Goal: Task Accomplishment & Management: Manage account settings

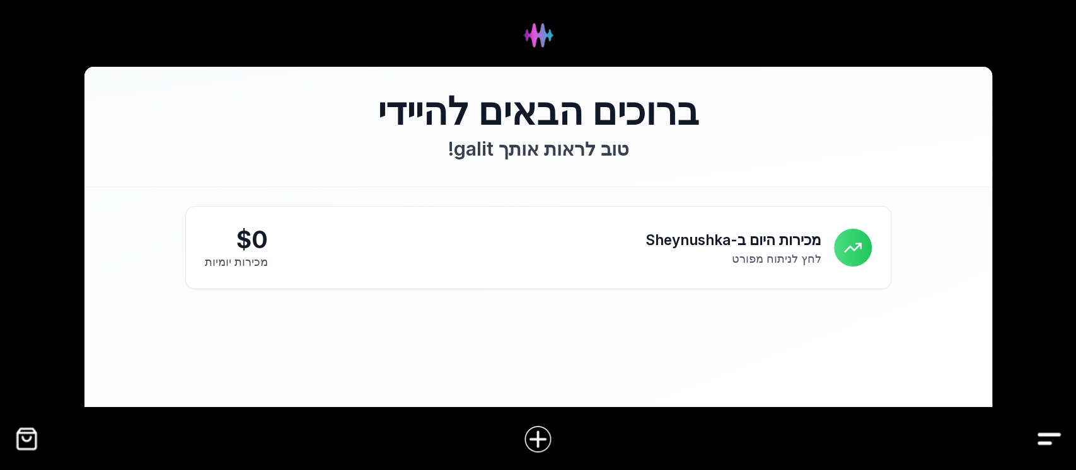
click at [1048, 436] on img "Drawer" at bounding box center [1049, 439] width 28 height 28
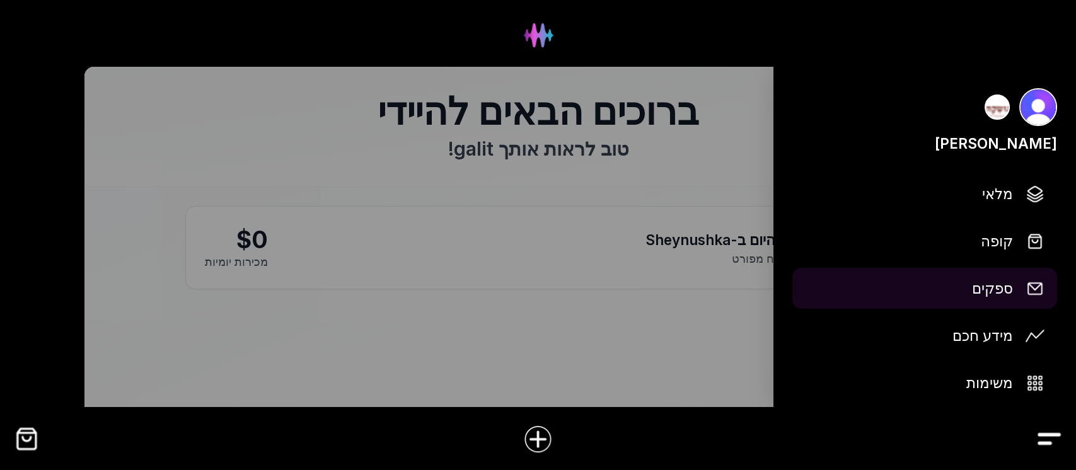
click at [1018, 274] on link "ספקים" at bounding box center [924, 288] width 265 height 41
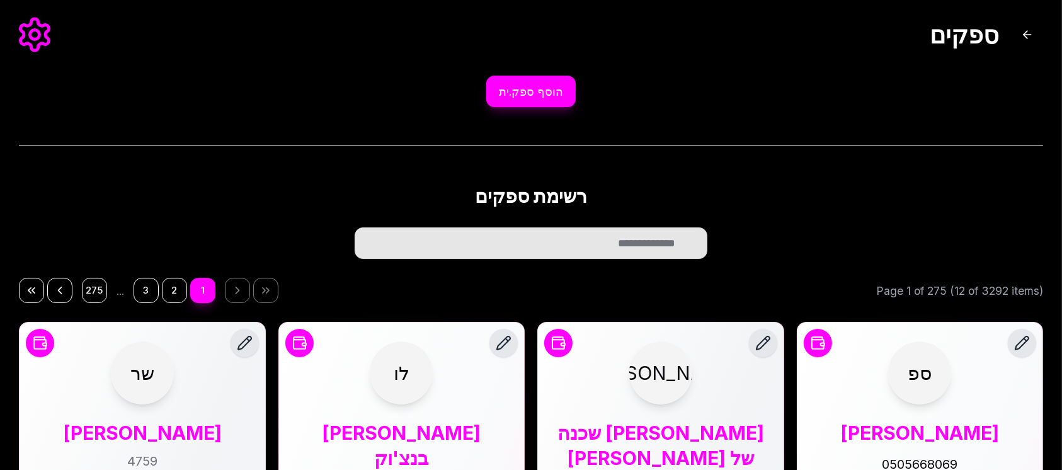
click at [539, 88] on button "הוסף ספק.ית" at bounding box center [530, 92] width 89 height 32
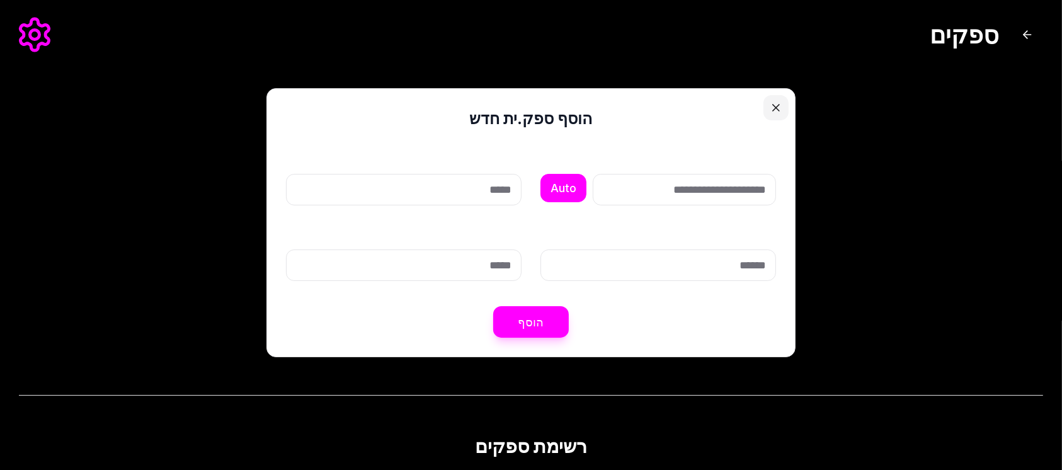
click at [779, 105] on button "Close" at bounding box center [776, 107] width 25 height 25
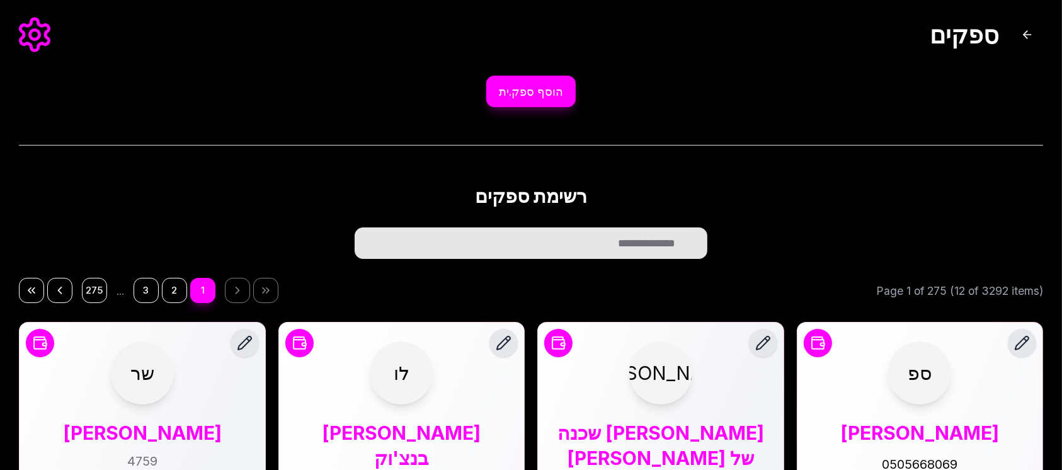
click at [554, 96] on button "הוסף ספק.ית" at bounding box center [530, 92] width 89 height 32
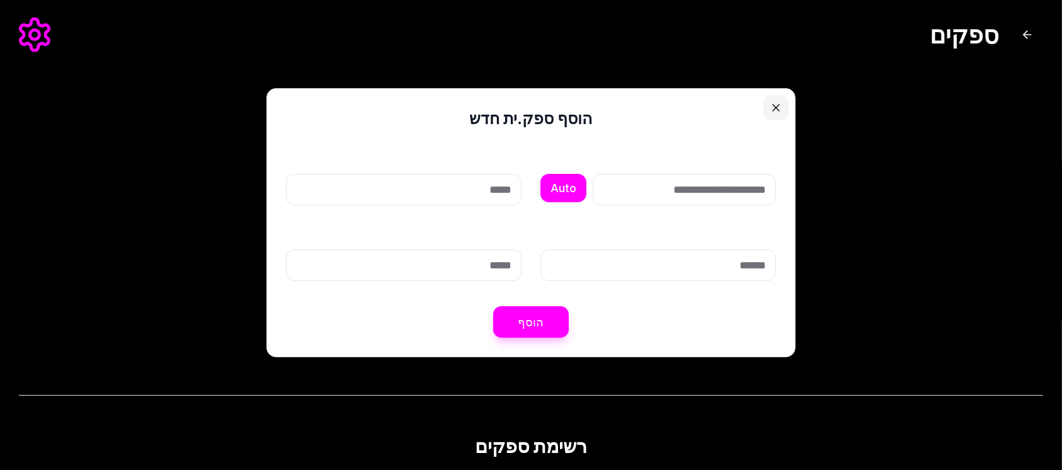
click at [768, 115] on button "Close" at bounding box center [776, 107] width 25 height 25
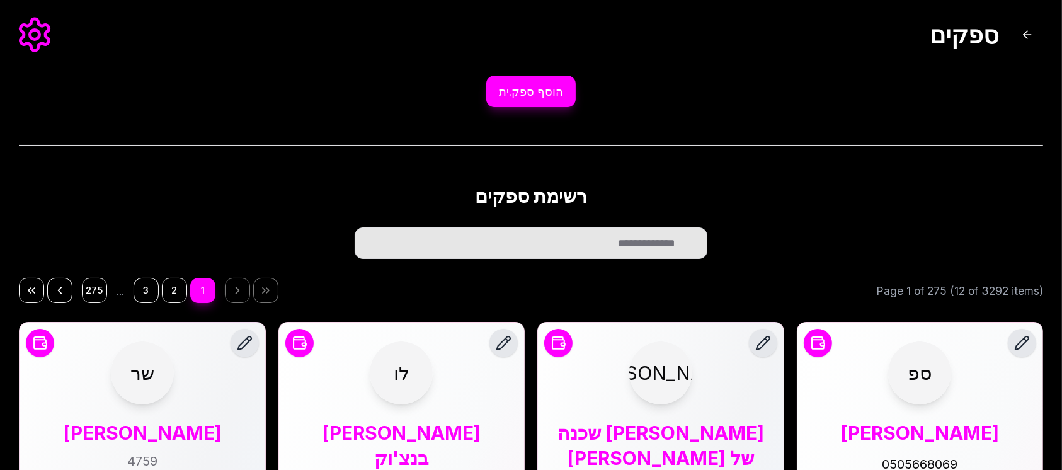
click at [543, 101] on button "הוסף ספק.ית" at bounding box center [530, 92] width 89 height 32
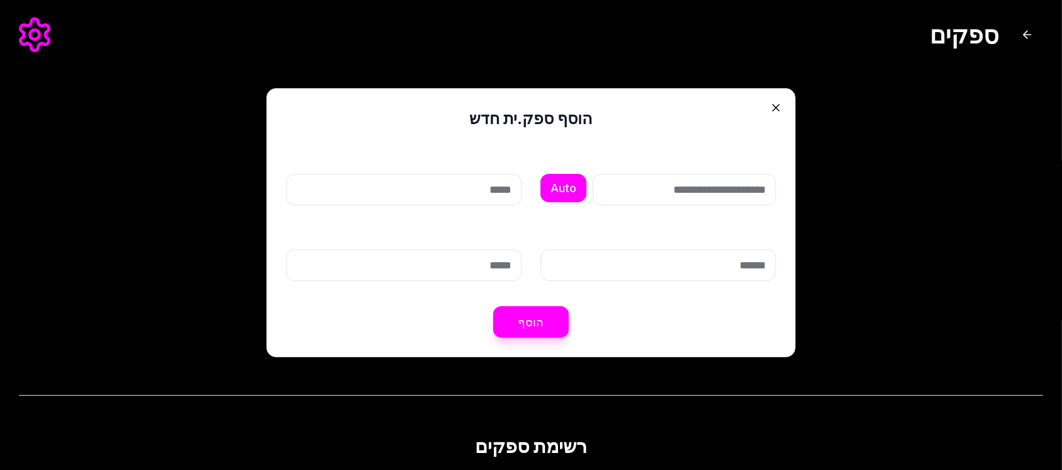
click at [686, 194] on input "קוד זיהוי (אופציונלי)" at bounding box center [684, 190] width 183 height 32
click at [483, 189] on input "כינוי" at bounding box center [404, 190] width 236 height 32
click at [512, 259] on input "טלפון" at bounding box center [404, 266] width 236 height 32
click at [780, 108] on button "Close" at bounding box center [776, 107] width 25 height 25
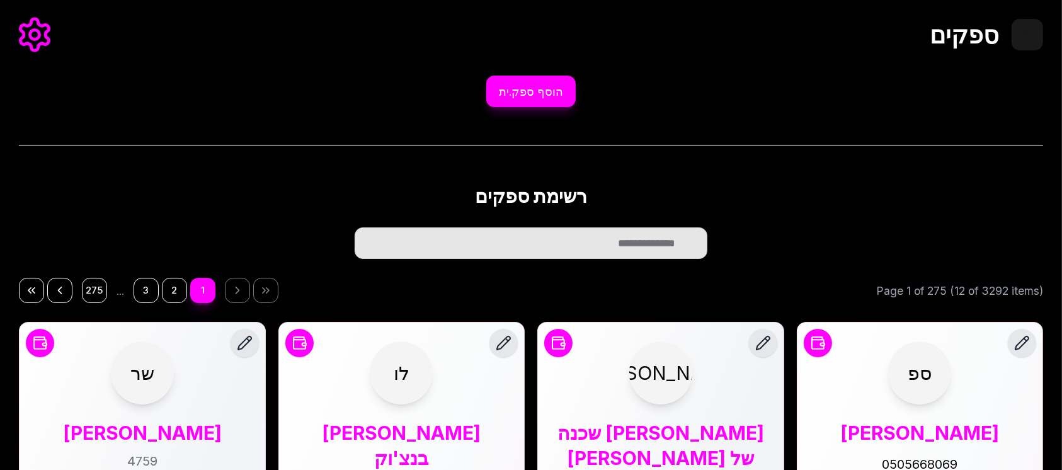
click at [1027, 35] on button "חזור לדף הבית" at bounding box center [1028, 35] width 32 height 32
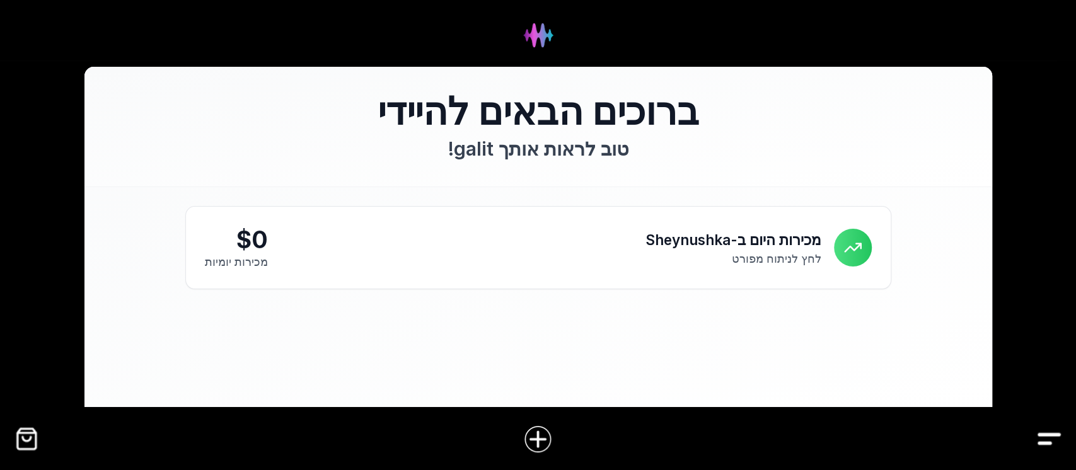
click at [1045, 442] on img "Drawer" at bounding box center [1049, 439] width 28 height 28
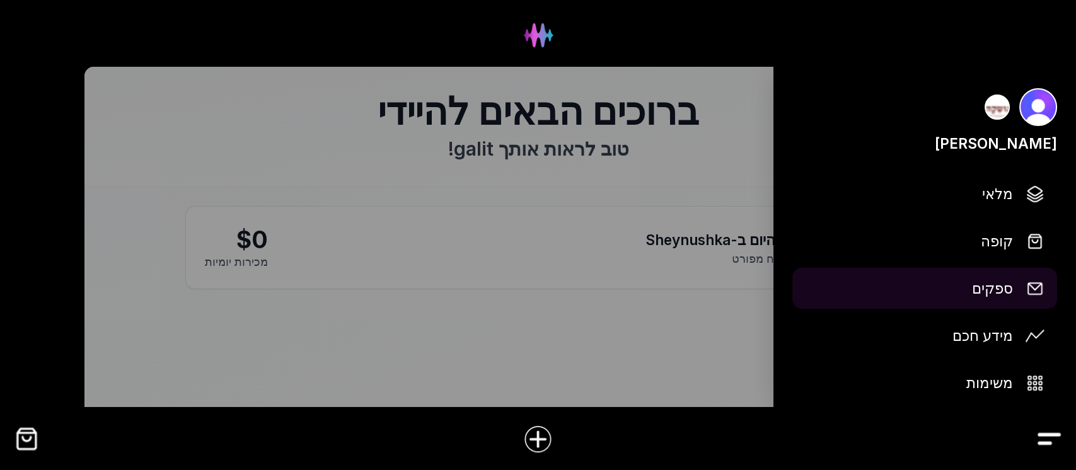
click at [998, 297] on span "ספקים" at bounding box center [992, 288] width 41 height 22
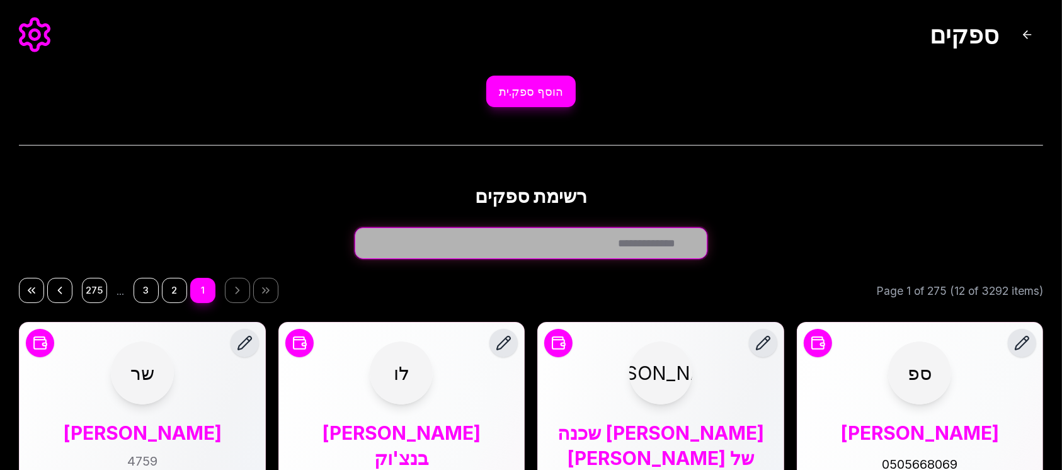
click at [624, 242] on input "חפש ספק.ית..." at bounding box center [531, 243] width 353 height 32
click at [626, 239] on input "חפש ספק.ית..." at bounding box center [531, 243] width 353 height 32
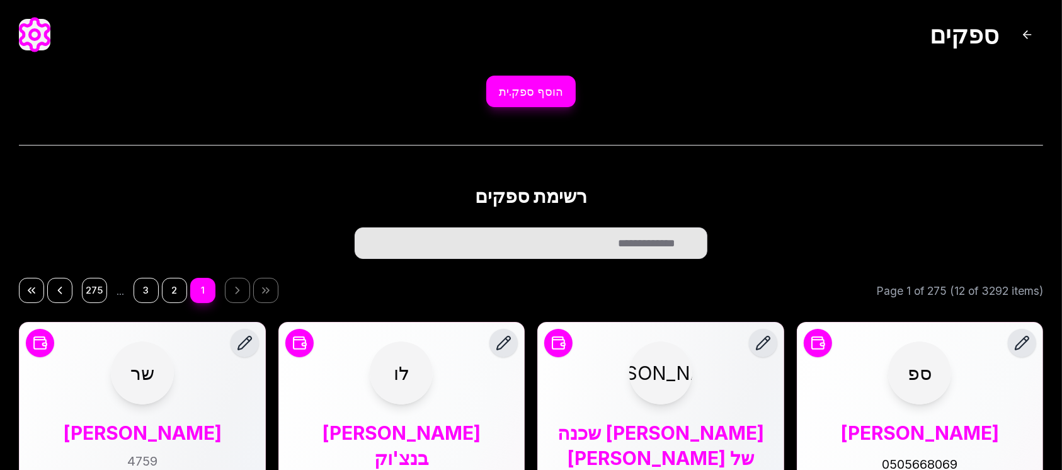
click at [33, 38] on button "פתח הגדרות ספק.ית" at bounding box center [35, 35] width 32 height 32
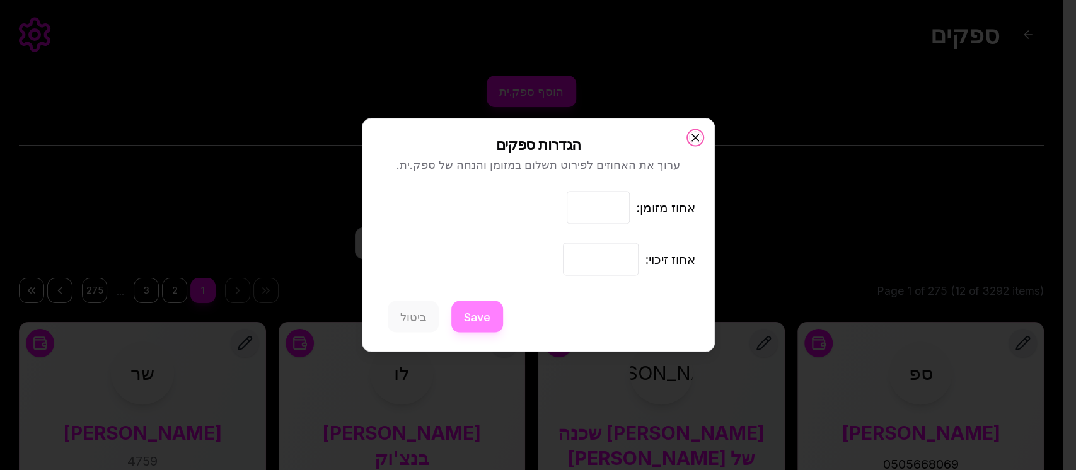
click at [694, 132] on icon "button" at bounding box center [695, 138] width 13 height 13
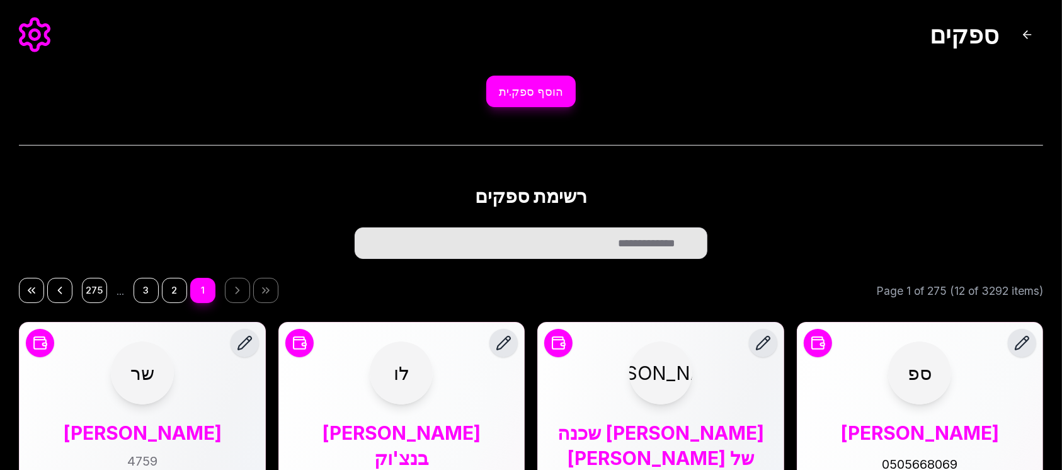
click at [531, 84] on button "הוסף ספק.ית" at bounding box center [530, 92] width 89 height 32
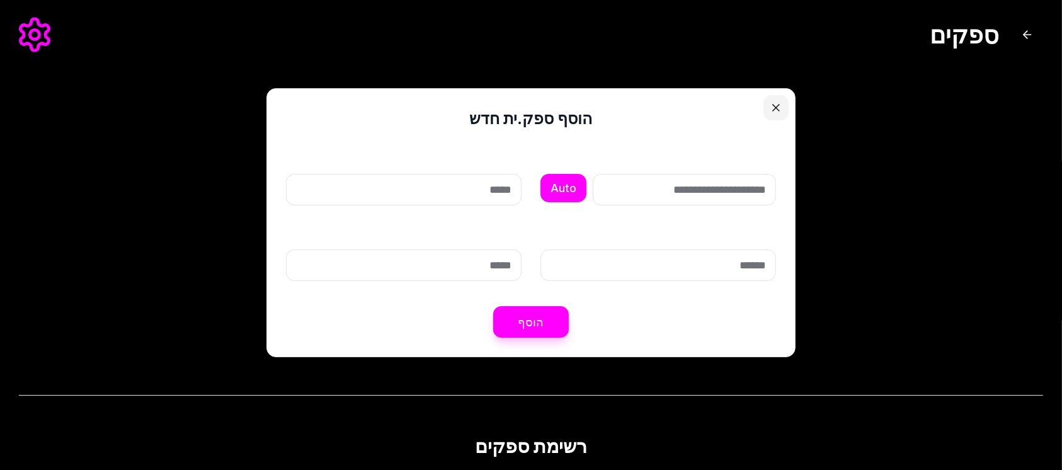
click at [780, 103] on button "Close" at bounding box center [776, 107] width 25 height 25
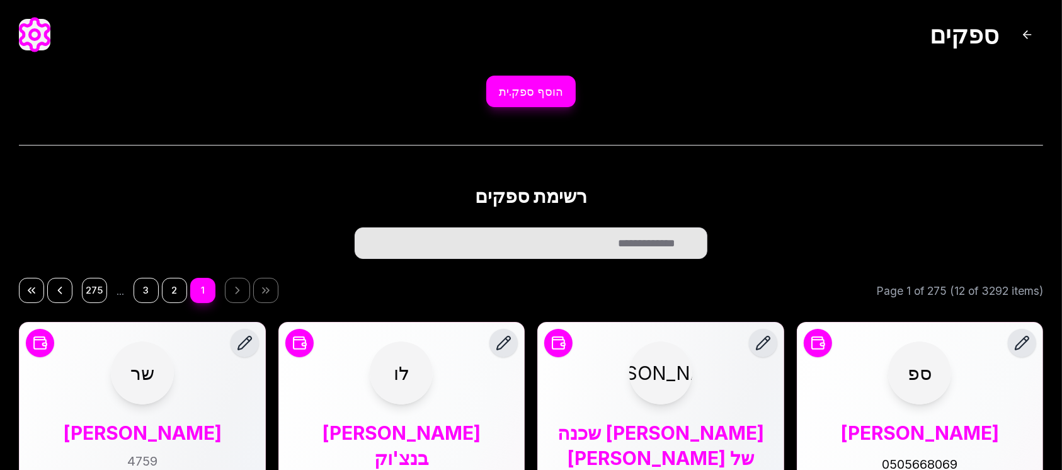
click at [25, 37] on button "פתח הגדרות ספק.ית" at bounding box center [35, 35] width 32 height 32
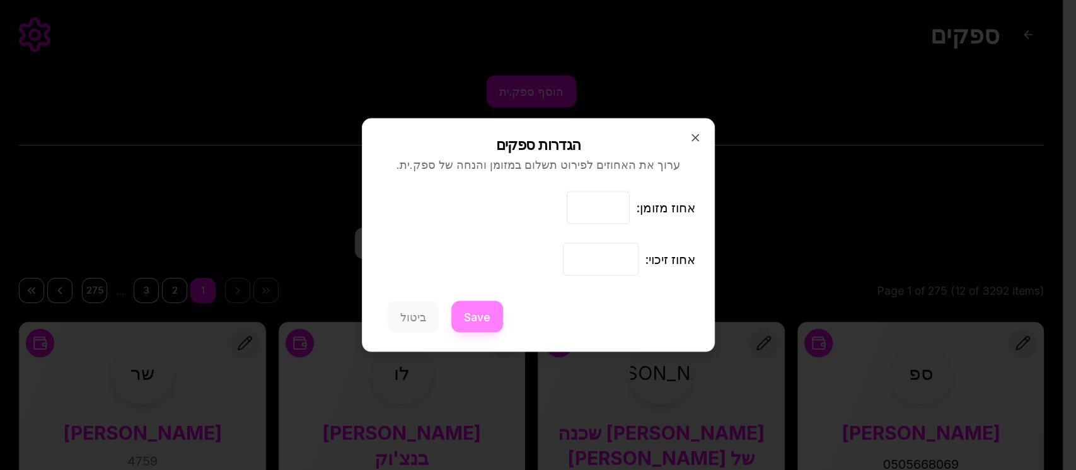
click at [296, 113] on div at bounding box center [538, 235] width 1076 height 470
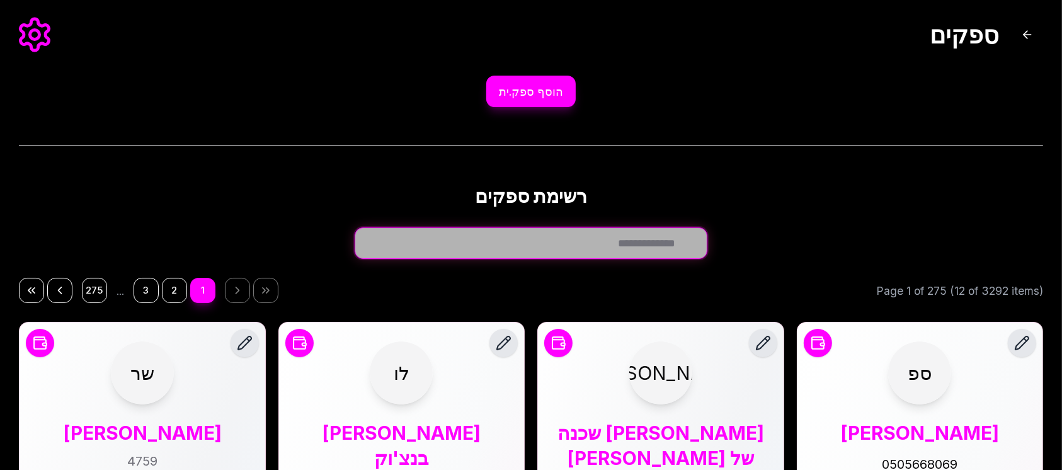
click at [570, 242] on input "חפש ספק.ית..." at bounding box center [531, 243] width 353 height 32
type input "****"
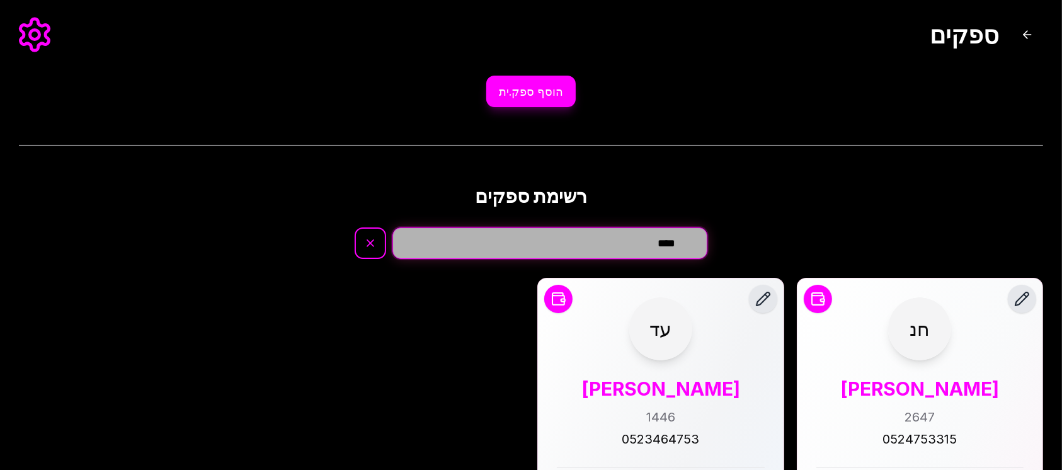
click at [583, 233] on input "****" at bounding box center [550, 243] width 315 height 32
click at [584, 233] on input "****" at bounding box center [550, 243] width 315 height 32
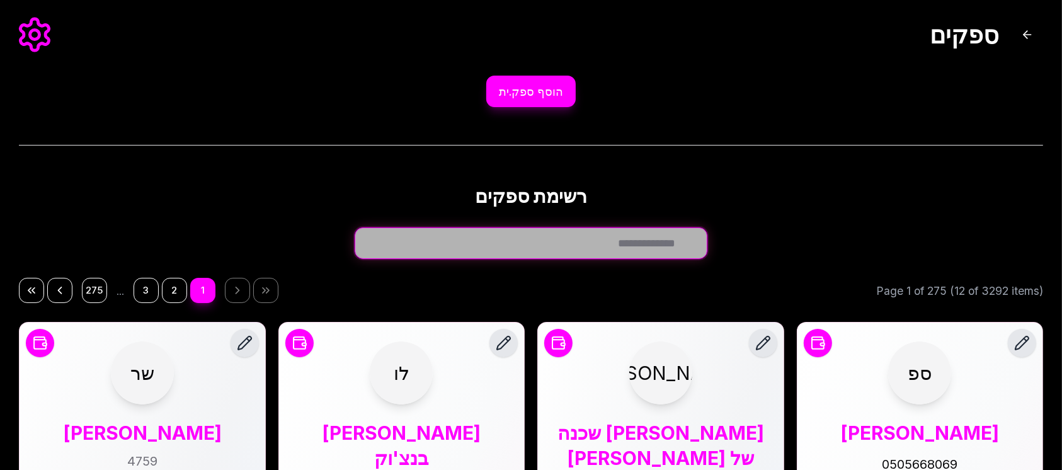
click at [516, 234] on input "חפש ספק.ית..." at bounding box center [531, 243] width 353 height 32
click at [498, 245] on input "חפש ספק.ית..." at bounding box center [531, 243] width 353 height 32
click at [494, 239] on input "חפש ספק.ית..." at bounding box center [531, 243] width 353 height 32
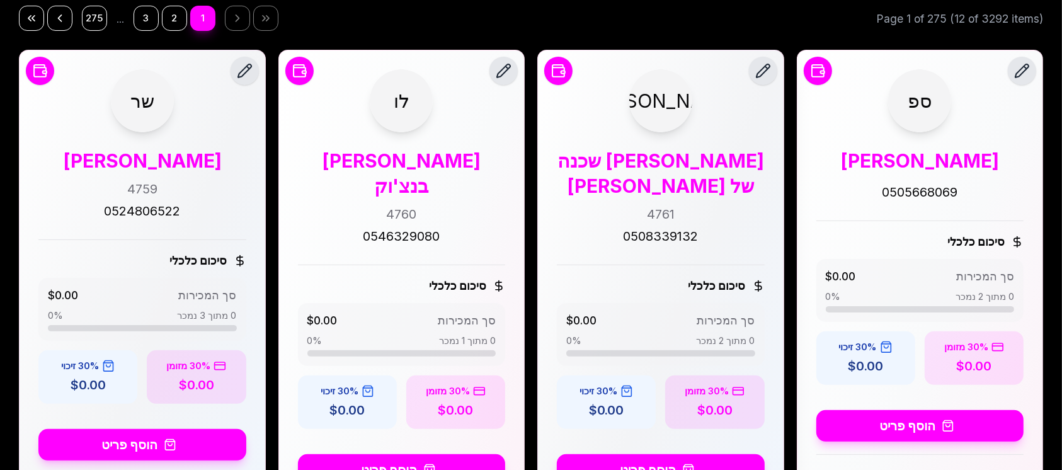
scroll to position [168, 0]
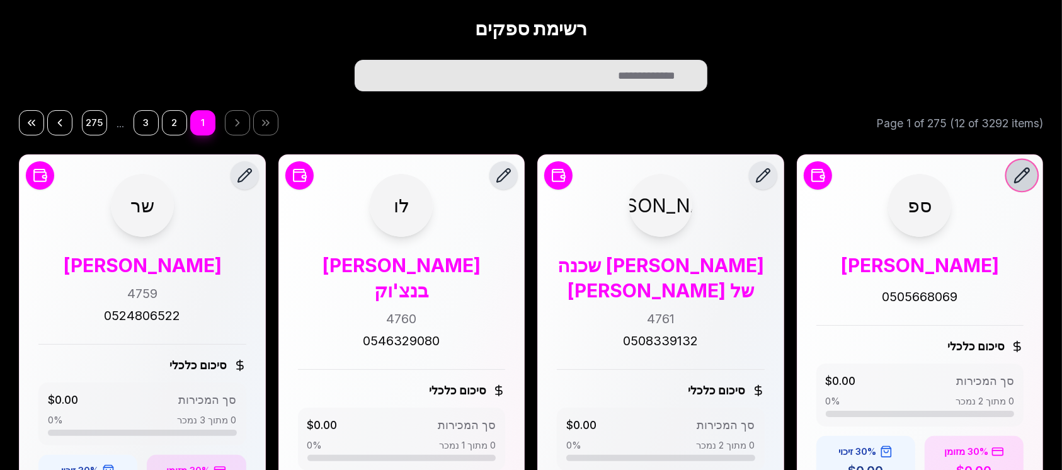
click at [1018, 175] on icon "ערוך ספק.ית" at bounding box center [1022, 175] width 14 height 14
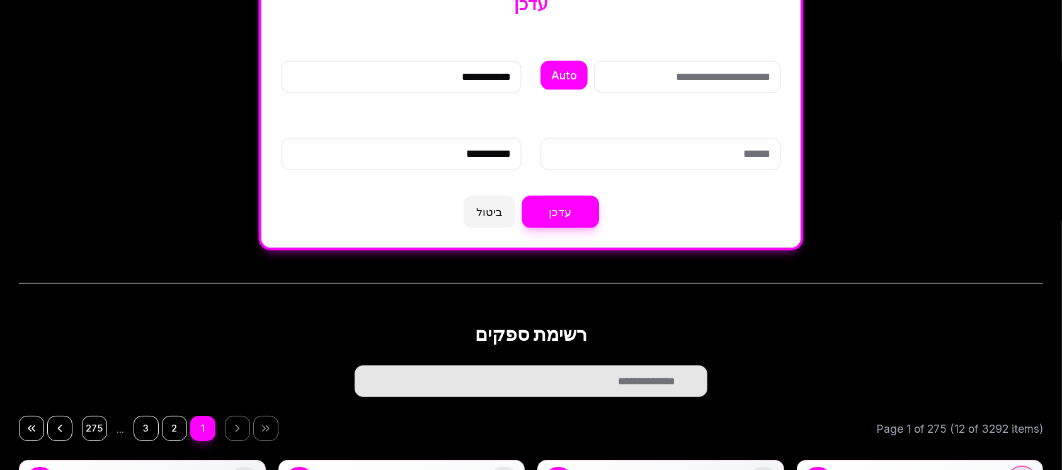
scroll to position [60, 0]
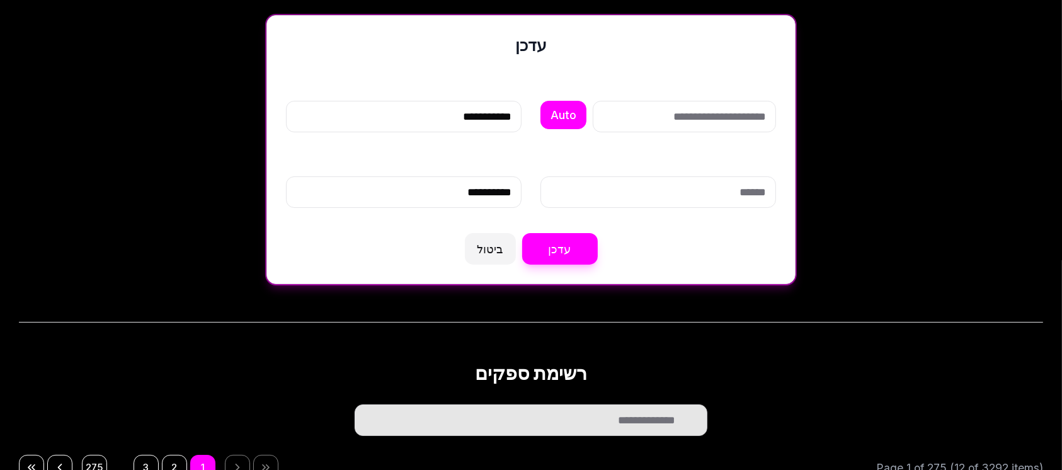
click at [733, 104] on input "קוד זיהוי (אופציונלי)" at bounding box center [684, 117] width 183 height 32
type input "****"
click at [582, 242] on button "עדכן" at bounding box center [560, 249] width 76 height 32
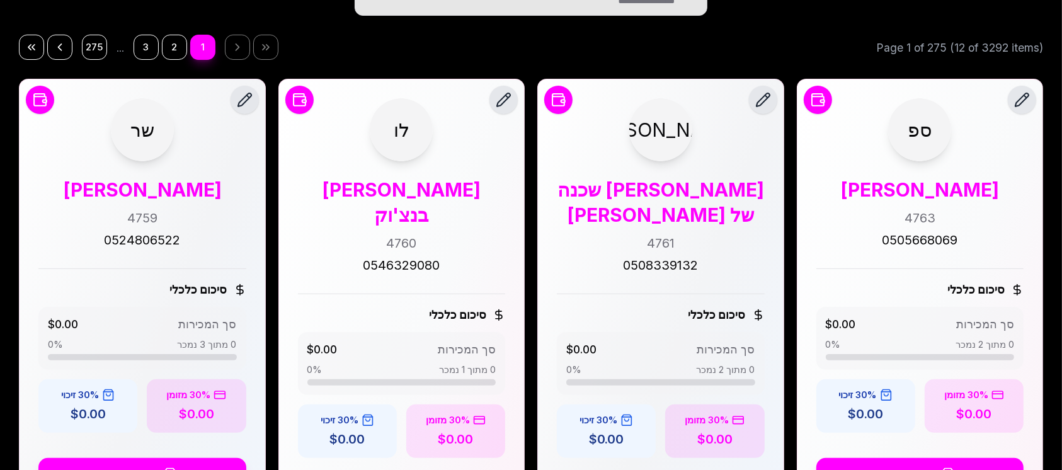
scroll to position [0, 0]
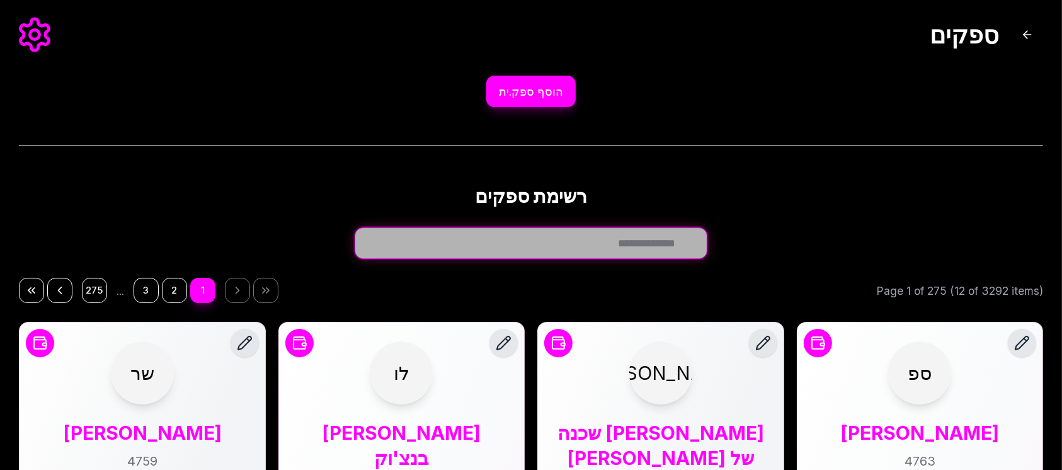
click at [519, 244] on input "חפש ספק.ית..." at bounding box center [531, 243] width 353 height 32
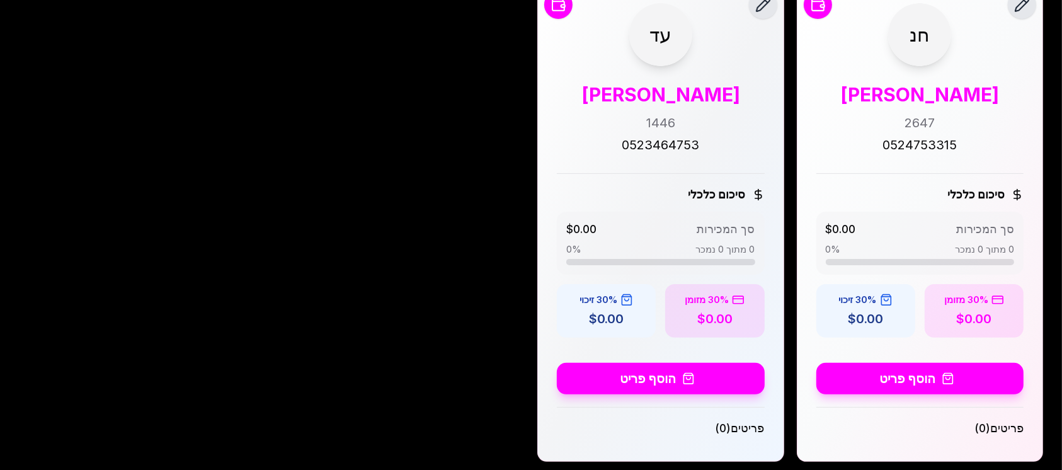
scroll to position [318, 0]
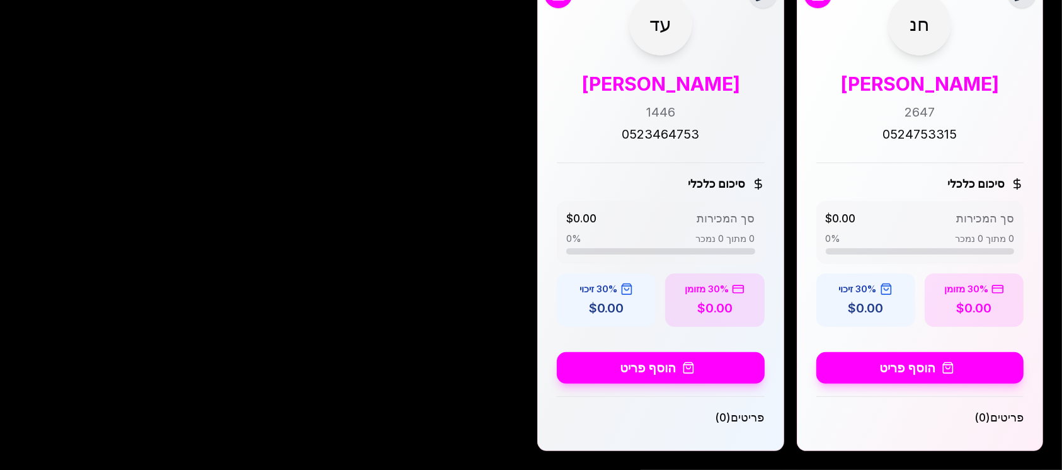
type input "****"
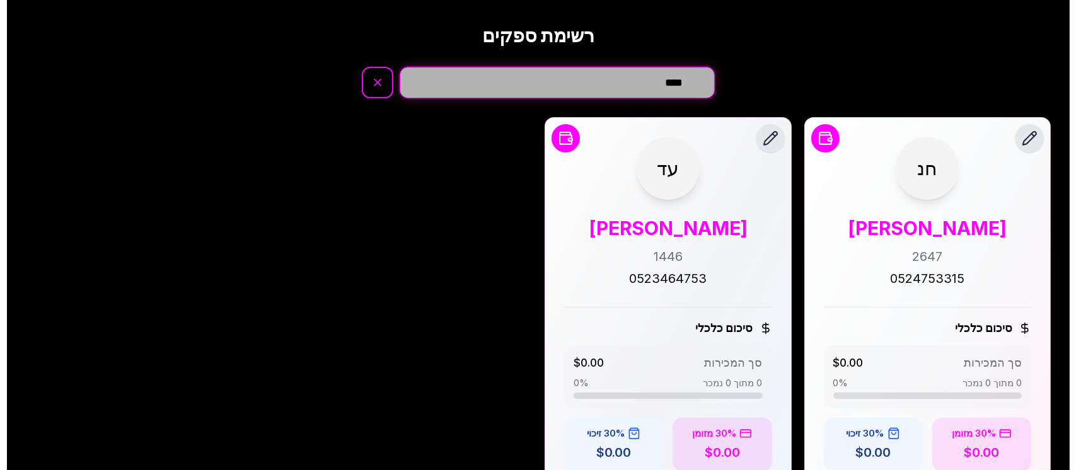
scroll to position [0, 0]
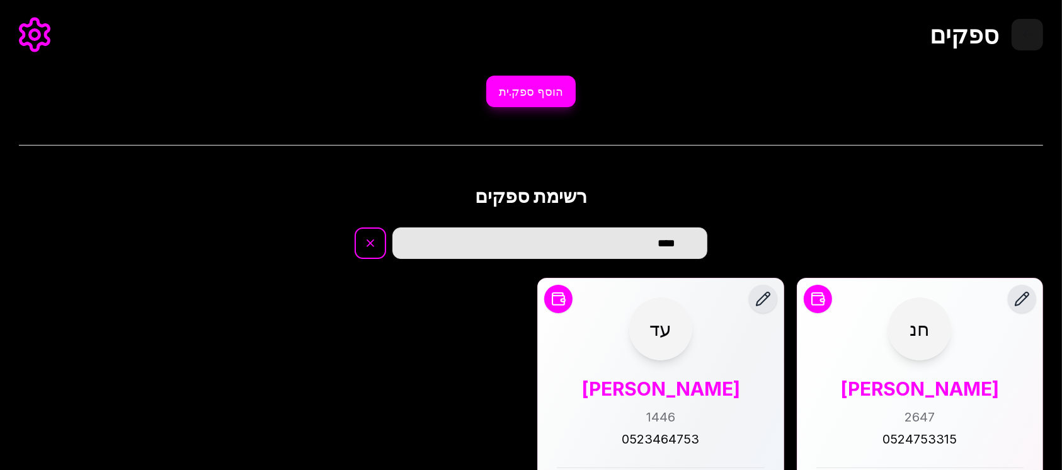
click at [1019, 32] on button "חזור לדף הבית" at bounding box center [1028, 35] width 32 height 32
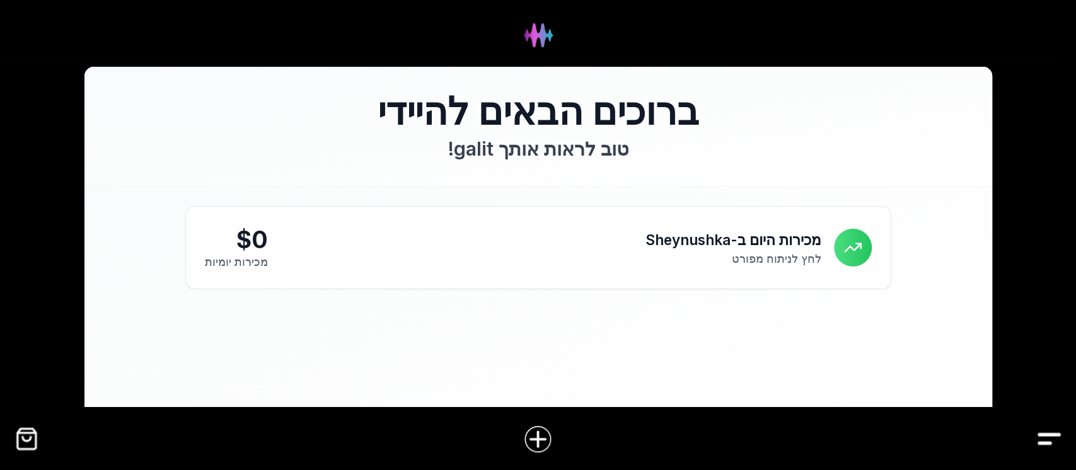
click at [1057, 441] on img "Drawer" at bounding box center [1049, 439] width 28 height 28
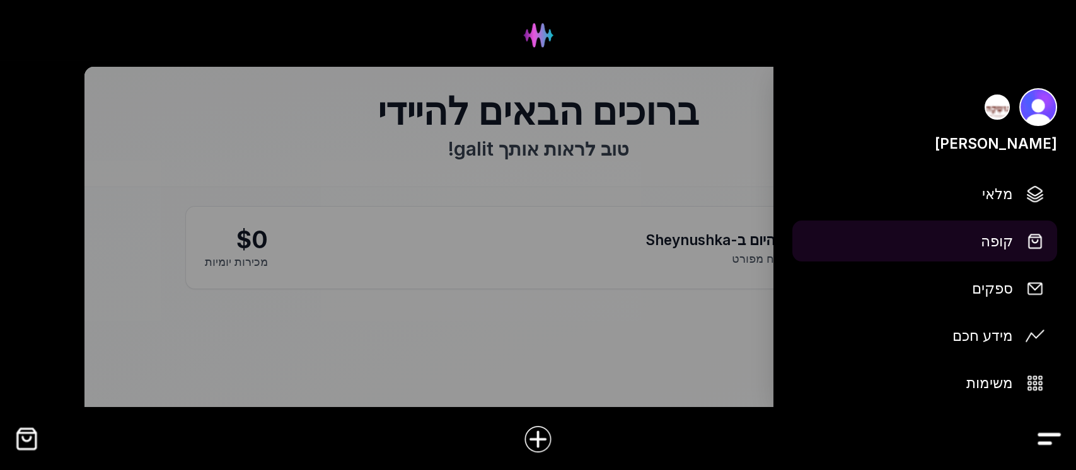
click at [1020, 239] on button "קופה" at bounding box center [924, 241] width 265 height 41
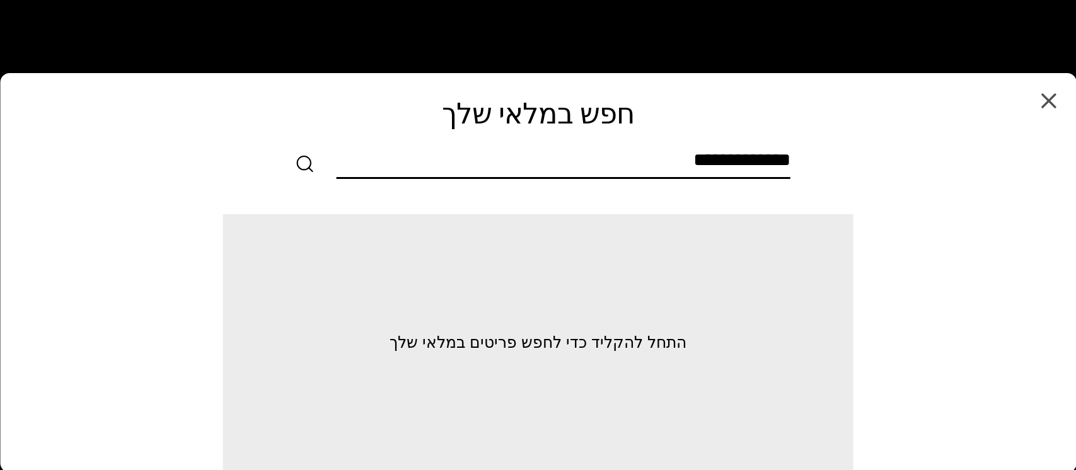
click at [753, 155] on input "text" at bounding box center [564, 163] width 454 height 28
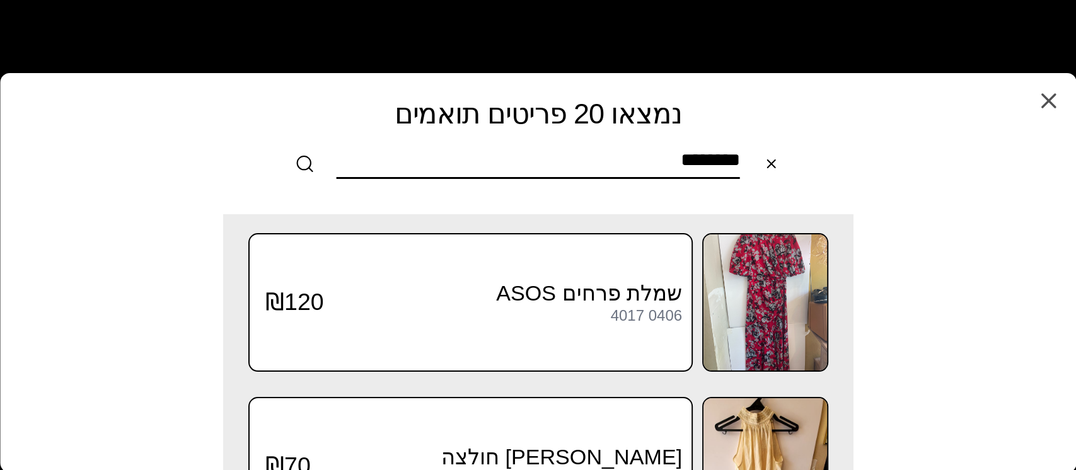
type input "********"
click at [953, 280] on div "שמלת פרחים ASOS 4017 0406 ₪120 Nicole Farhi חולצה 40170607 ₪70 מכנסיים Oysho 40…" at bounding box center [538, 342] width 1071 height 256
click at [1052, 95] on icon "button" at bounding box center [1048, 101] width 13 height 13
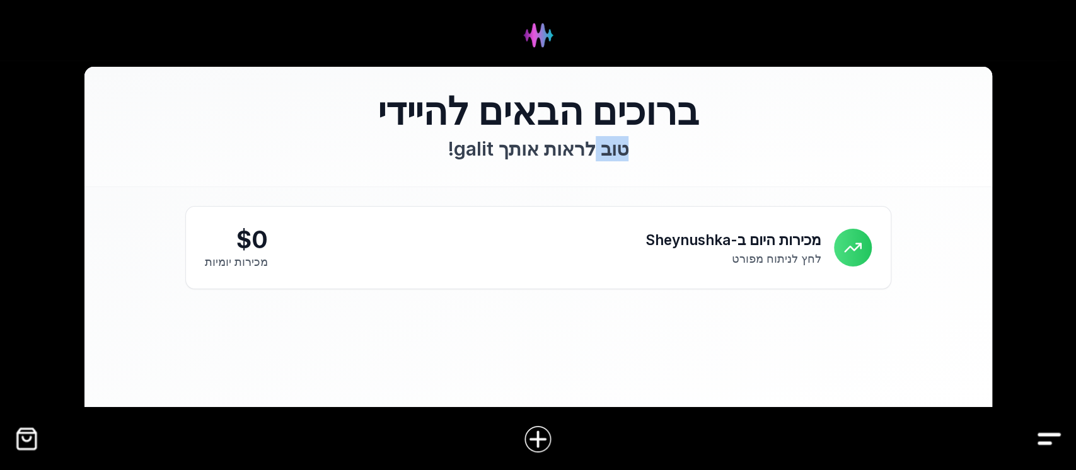
drag, startPoint x: 644, startPoint y: 160, endPoint x: 589, endPoint y: 159, distance: 54.8
click at [589, 159] on p "טוב לראות אותך galit !" at bounding box center [538, 148] width 706 height 25
click at [589, 159] on span "טוב לראות אותך galit !" at bounding box center [538, 148] width 180 height 23
drag, startPoint x: 633, startPoint y: 149, endPoint x: 579, endPoint y: 149, distance: 54.2
click at [579, 149] on p "טוב לראות אותך galit !" at bounding box center [538, 148] width 706 height 25
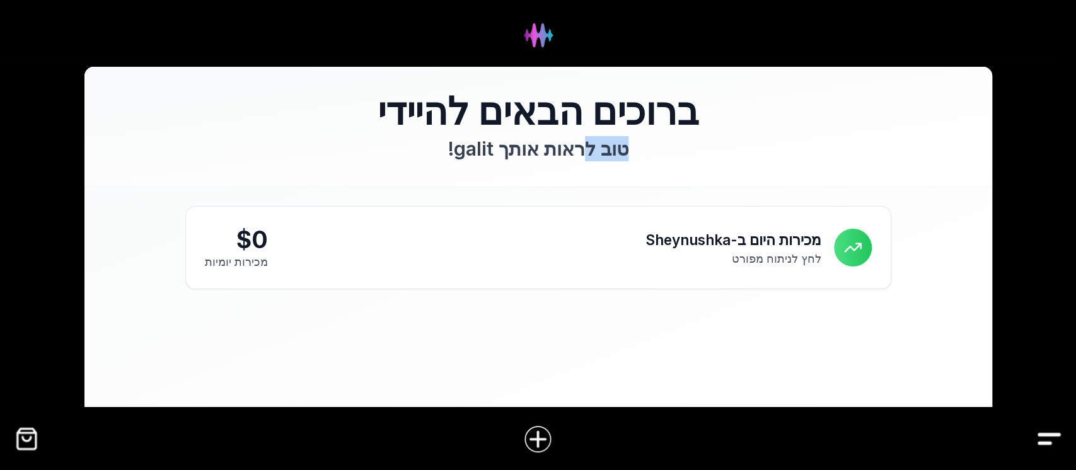
click at [579, 149] on span "טוב לראות אותך galit !" at bounding box center [538, 148] width 180 height 23
click at [610, 149] on span "טוב לראות אותך galit !" at bounding box center [538, 148] width 180 height 23
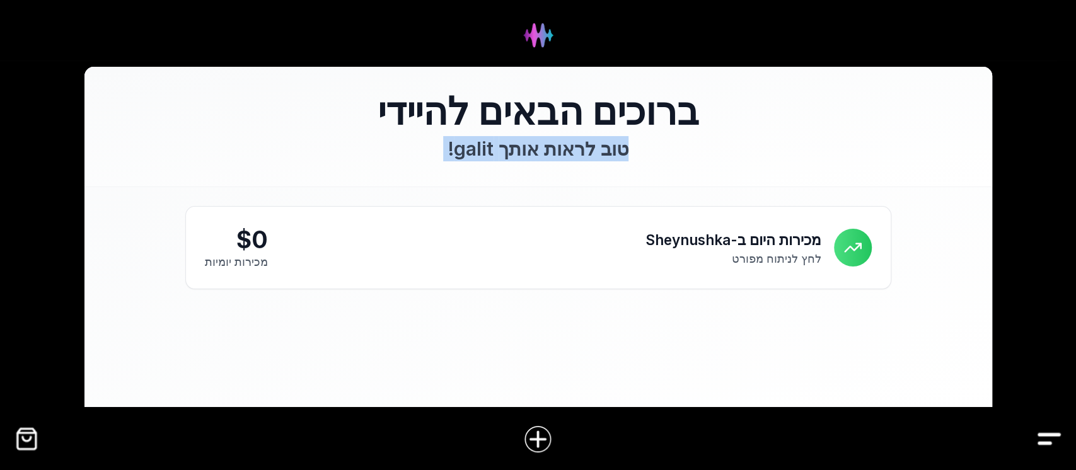
click at [630, 149] on p "טוב לראות אותך galit !" at bounding box center [538, 148] width 706 height 25
click at [1043, 437] on img "Drawer" at bounding box center [1049, 439] width 28 height 28
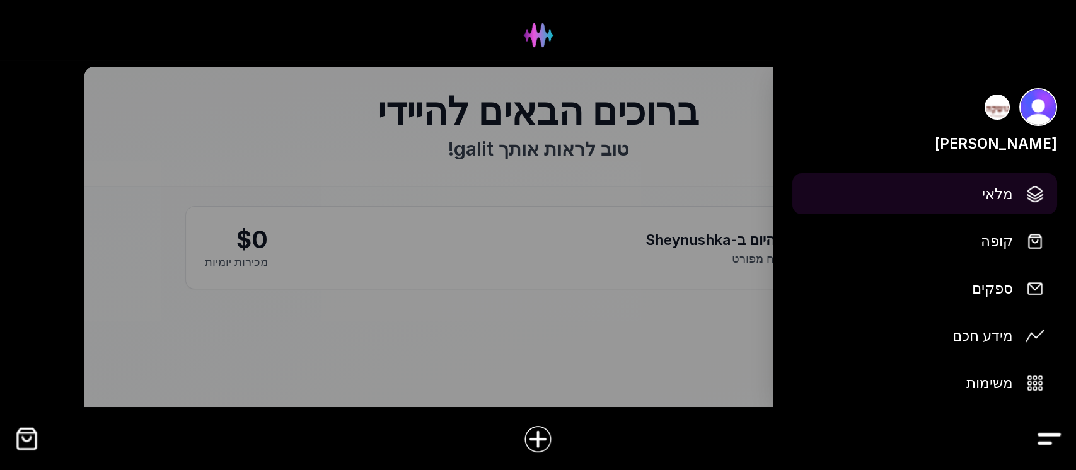
click at [1021, 204] on link "מלאי" at bounding box center [924, 193] width 265 height 41
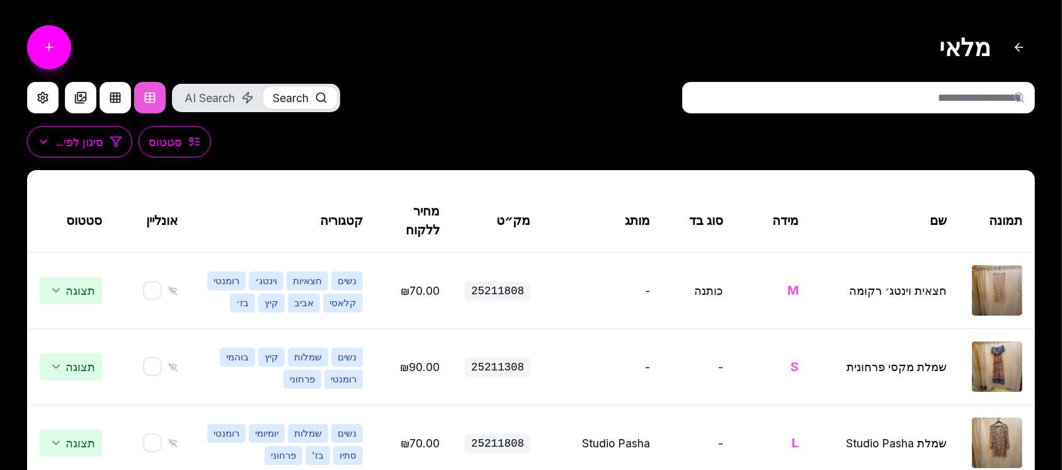
click at [786, 93] on input "text" at bounding box center [858, 98] width 353 height 32
click at [869, 93] on input "text" at bounding box center [858, 98] width 353 height 32
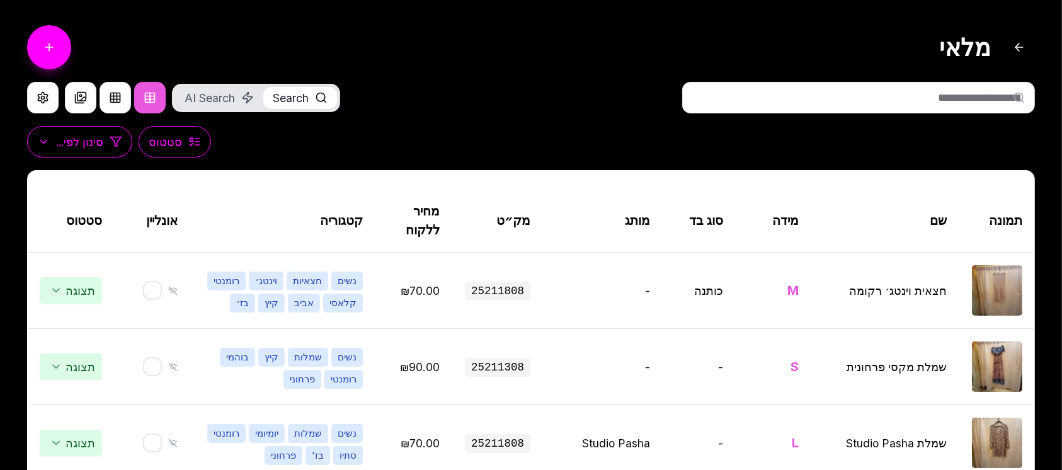
click at [869, 93] on input "text" at bounding box center [858, 98] width 353 height 32
click at [800, 96] on input "text" at bounding box center [858, 98] width 353 height 32
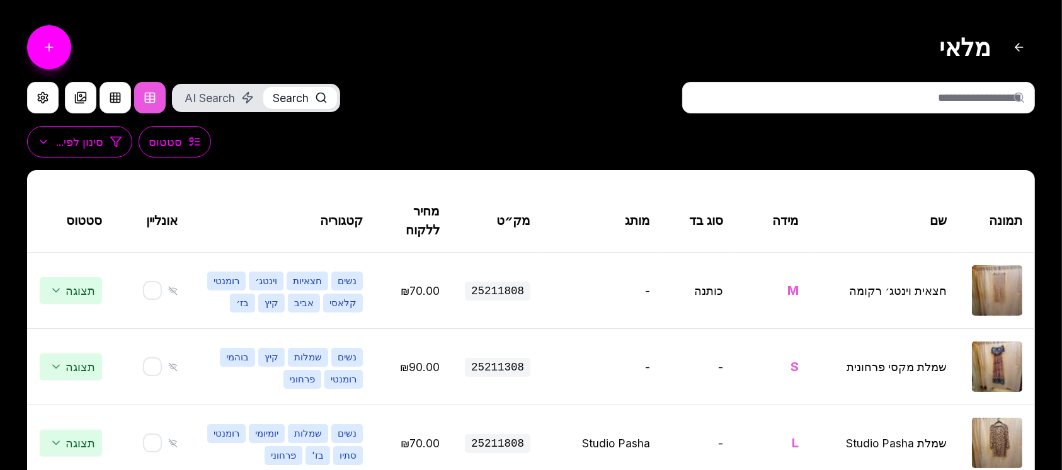
click at [800, 96] on input "text" at bounding box center [858, 98] width 353 height 32
click at [766, 143] on div "סטטוס סינון לפי..." at bounding box center [531, 142] width 1008 height 32
drag, startPoint x: 836, startPoint y: 107, endPoint x: 844, endPoint y: 105, distance: 8.4
click at [836, 107] on input "text" at bounding box center [858, 98] width 353 height 32
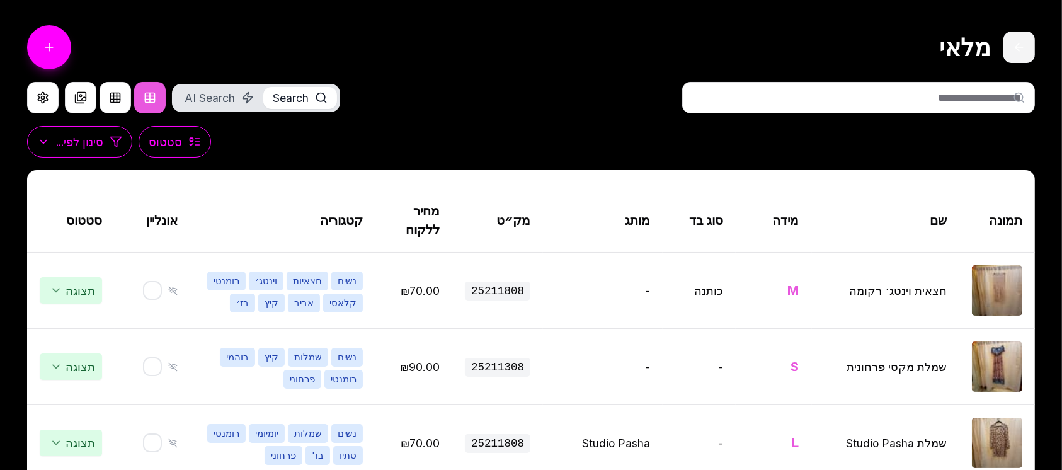
click at [1009, 47] on button at bounding box center [1020, 48] width 32 height 32
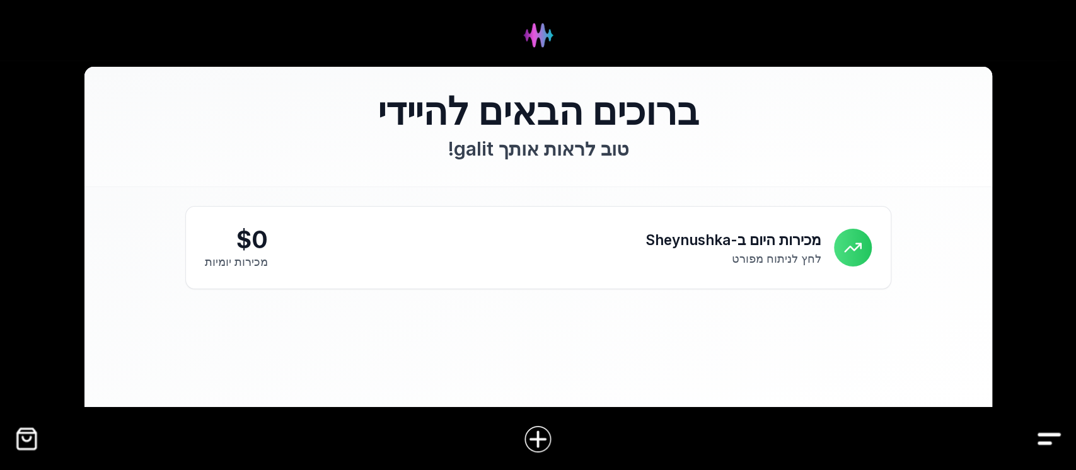
click at [1049, 440] on img "Drawer" at bounding box center [1049, 439] width 28 height 28
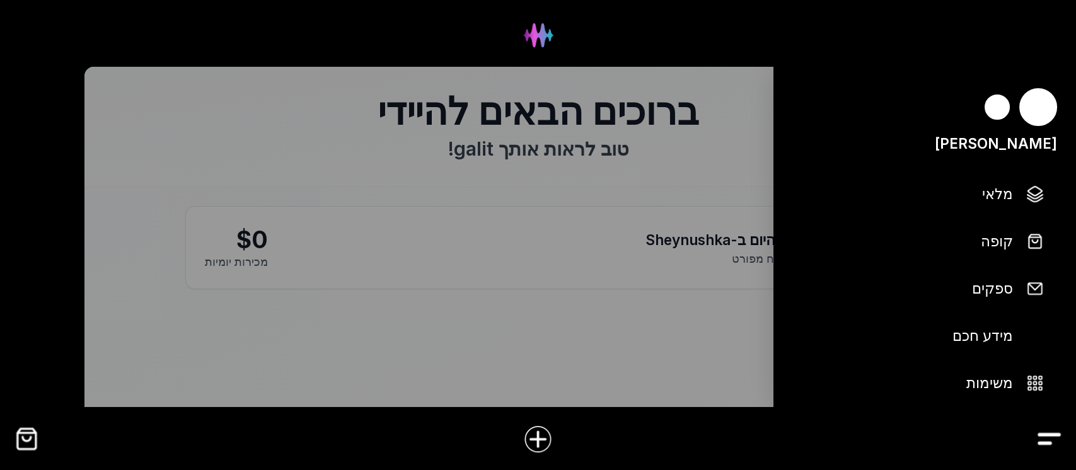
click at [1049, 440] on img "Drawer" at bounding box center [1049, 439] width 28 height 28
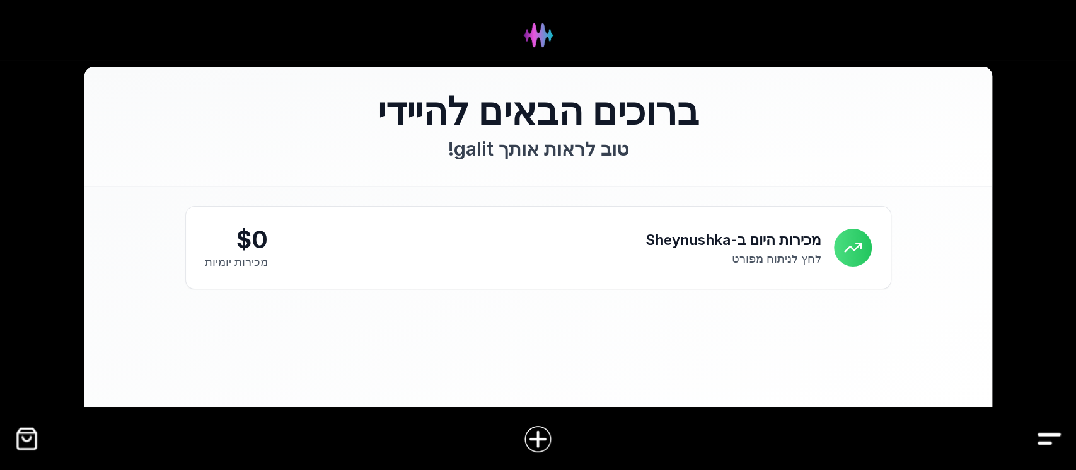
click at [1044, 443] on img "Drawer" at bounding box center [1049, 439] width 28 height 28
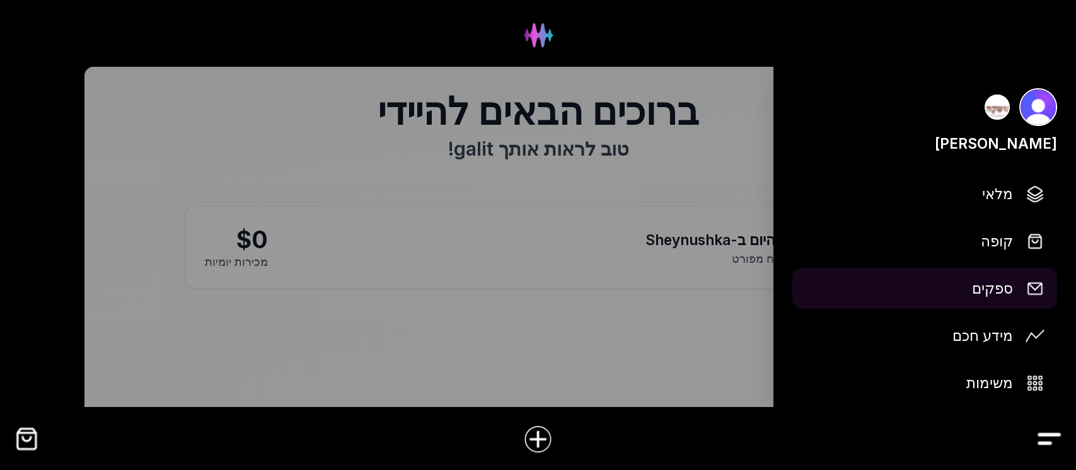
click at [1013, 291] on link "ספקים" at bounding box center [924, 288] width 265 height 41
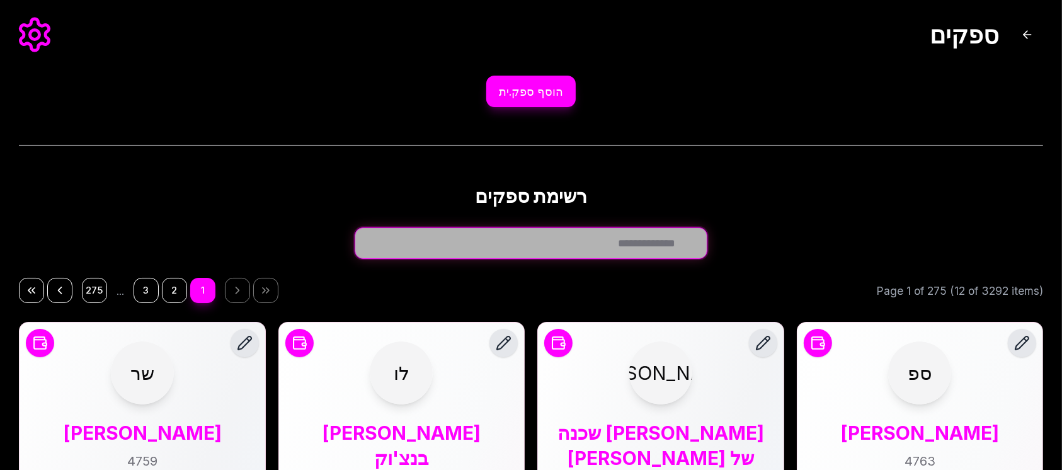
click at [590, 246] on input "חפש ספק.ית..." at bounding box center [531, 243] width 353 height 32
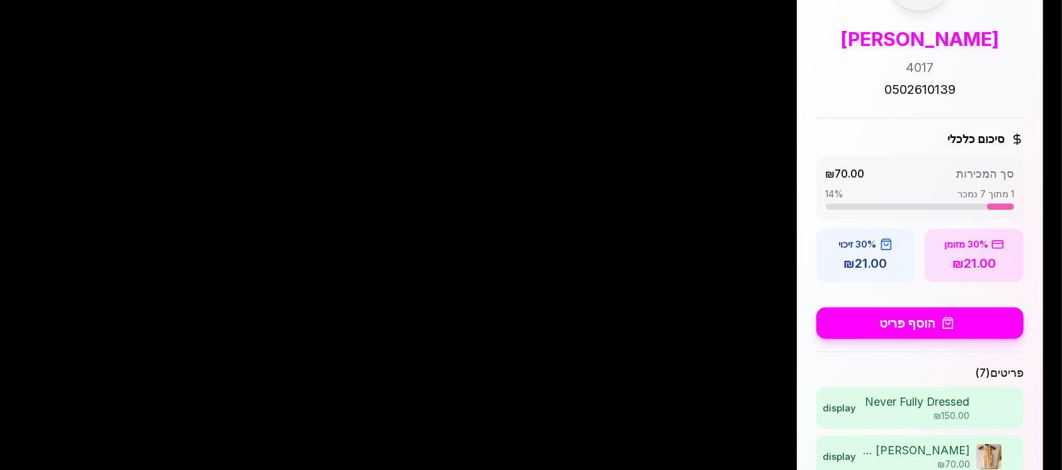
scroll to position [217, 0]
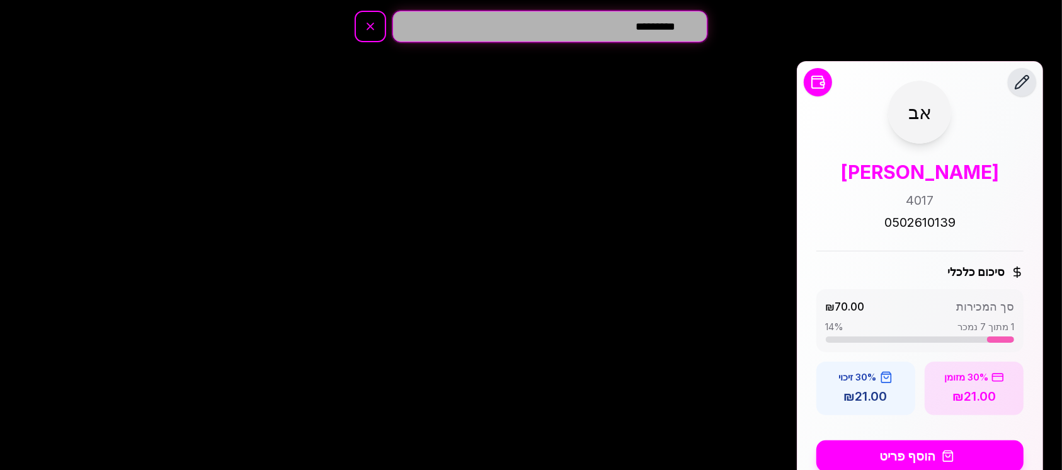
type input "*********"
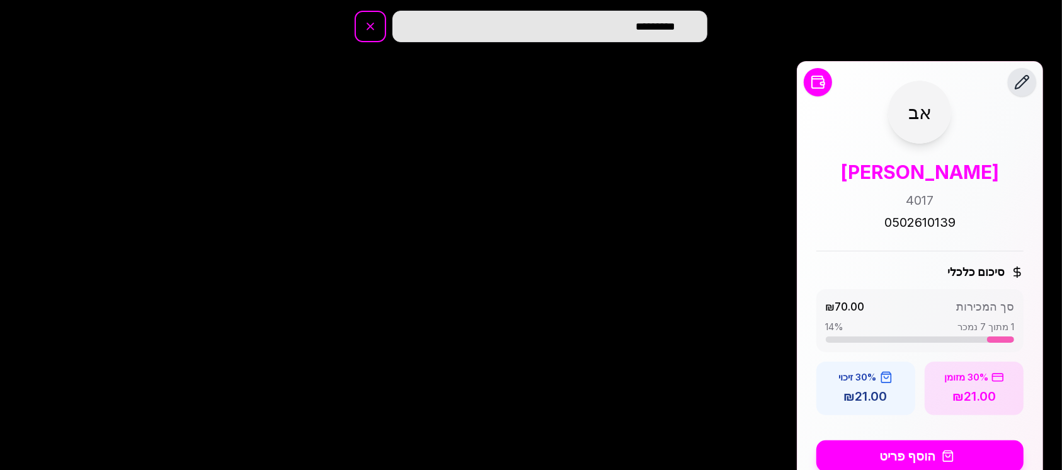
click at [963, 132] on div "אב [PERSON_NAME] 4017 0502610139" at bounding box center [921, 156] width 208 height 151
click at [931, 118] on span "אב" at bounding box center [920, 112] width 63 height 63
click at [933, 170] on div "[PERSON_NAME]" at bounding box center [920, 171] width 159 height 25
click at [935, 210] on div "אב [PERSON_NAME] 4017 0502610139" at bounding box center [921, 156] width 208 height 151
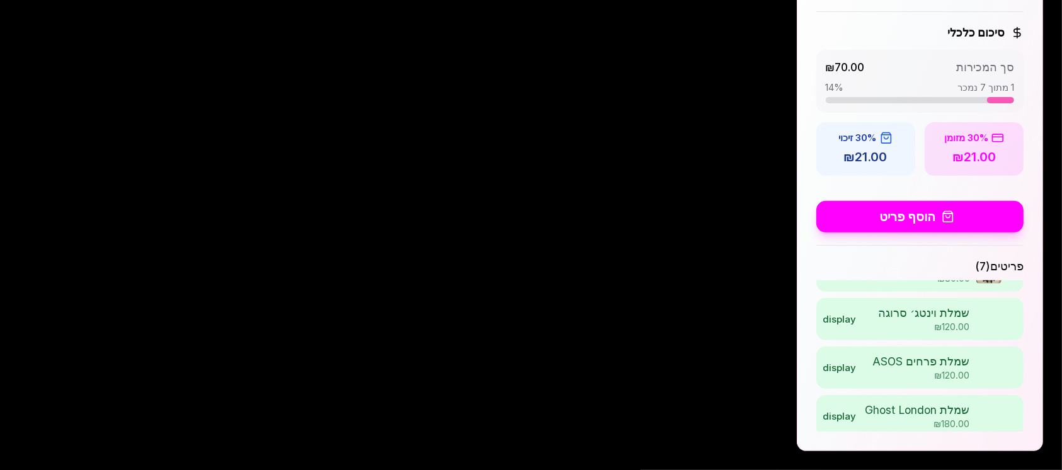
scroll to position [125, 0]
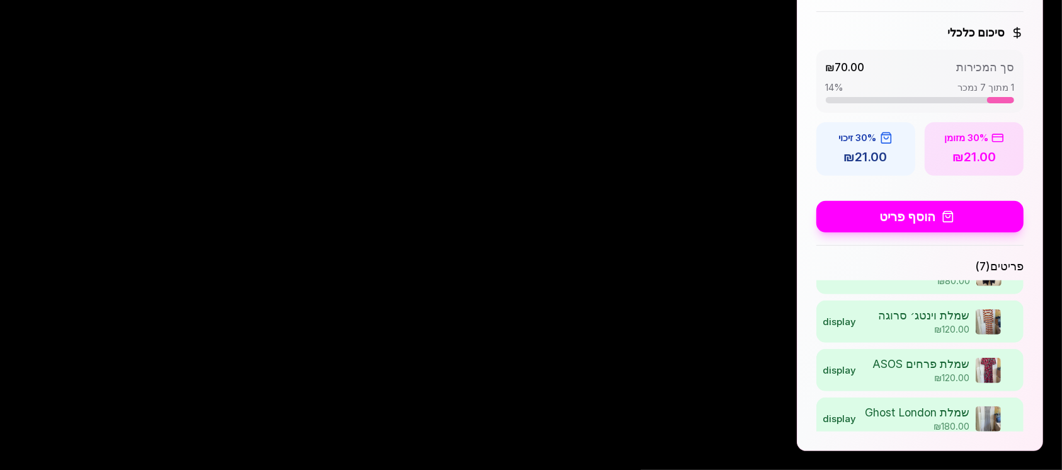
click at [999, 372] on img "ערוך פריט" at bounding box center [988, 370] width 25 height 25
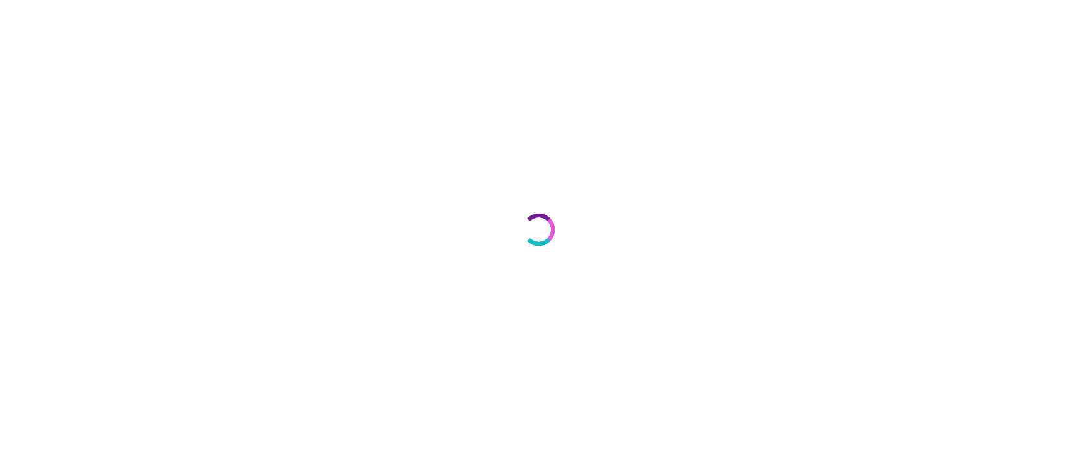
select select "***"
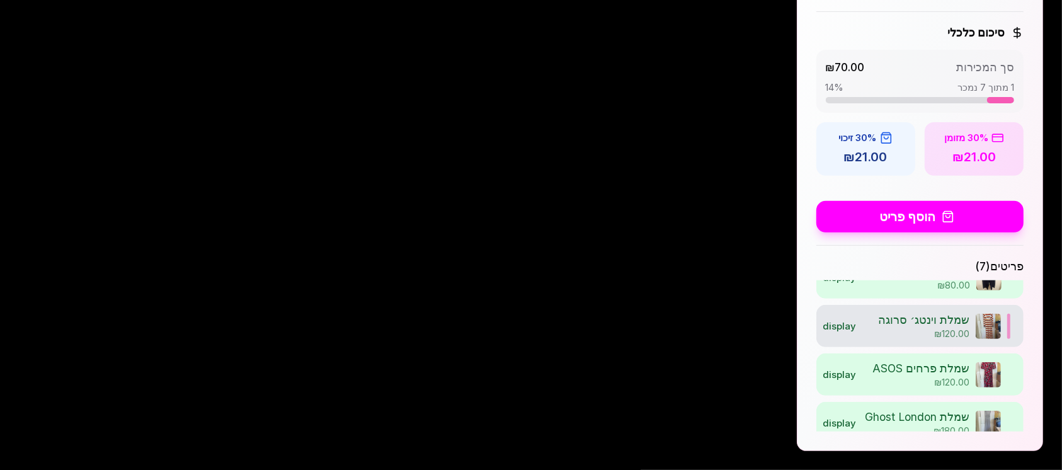
scroll to position [97, 0]
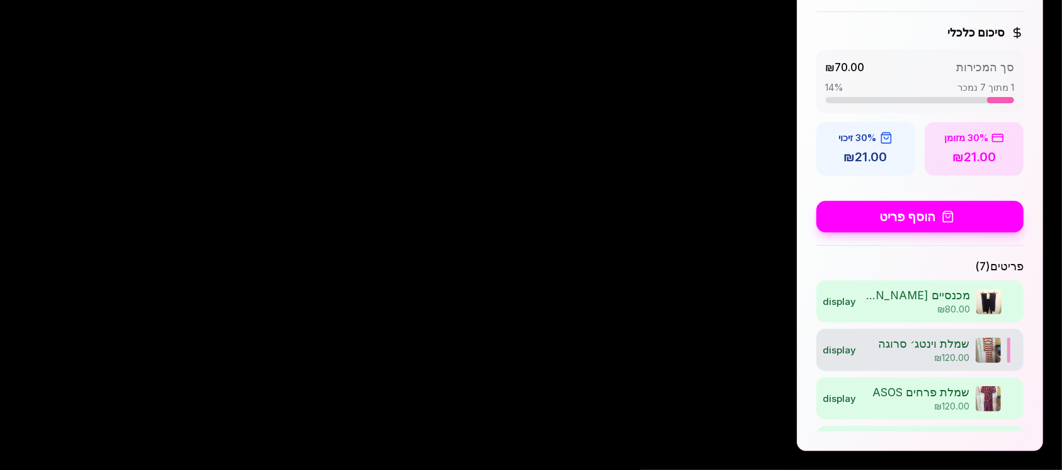
click at [984, 352] on img "ערוך פריט" at bounding box center [988, 350] width 25 height 25
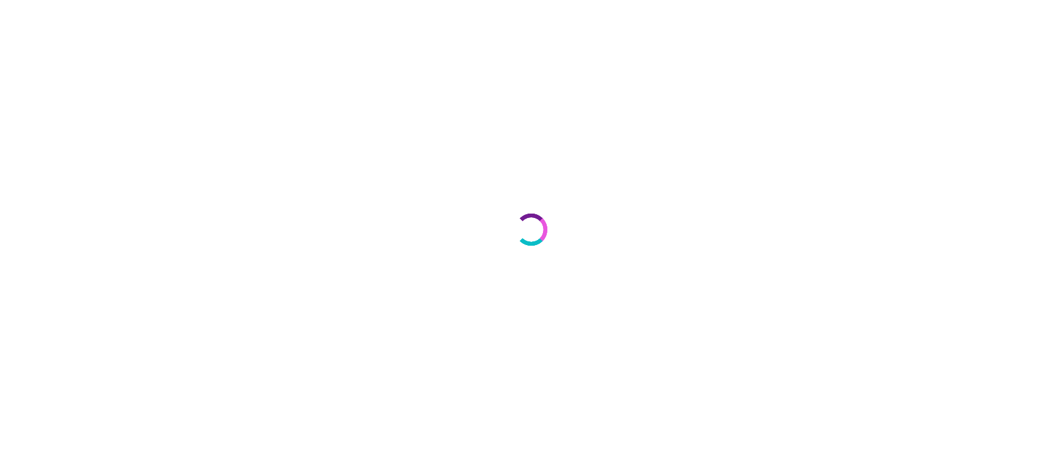
select select "***"
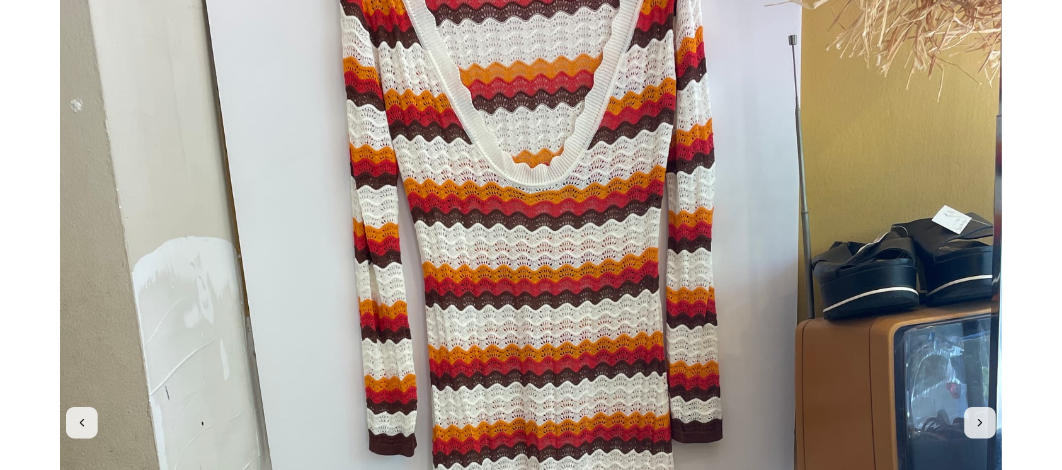
scroll to position [168, 0]
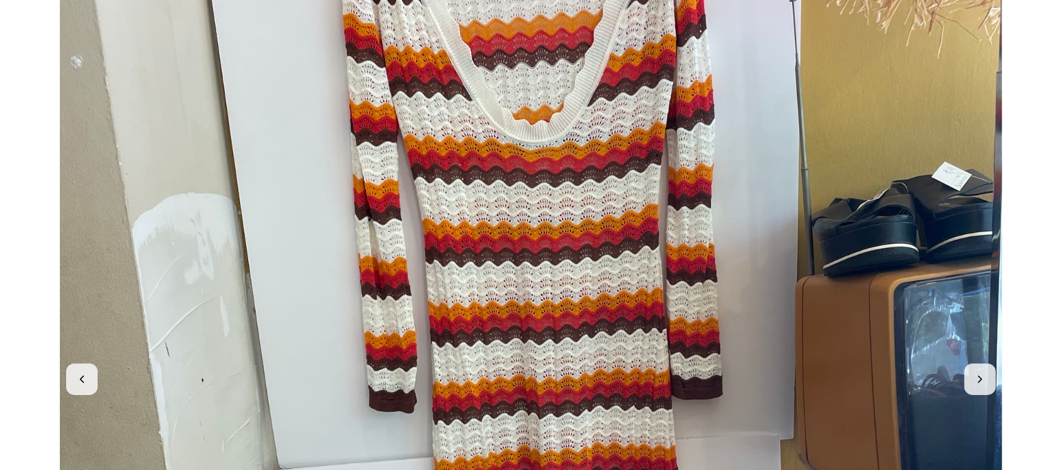
click at [596, 239] on img at bounding box center [531, 379] width 943 height 943
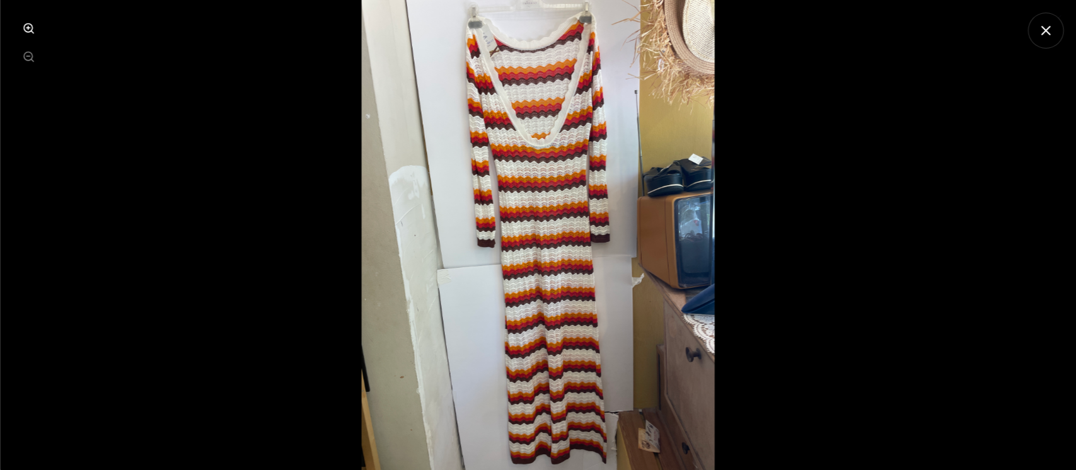
click at [1043, 37] on icon "סגור תצוגת תמונה" at bounding box center [1045, 31] width 16 height 16
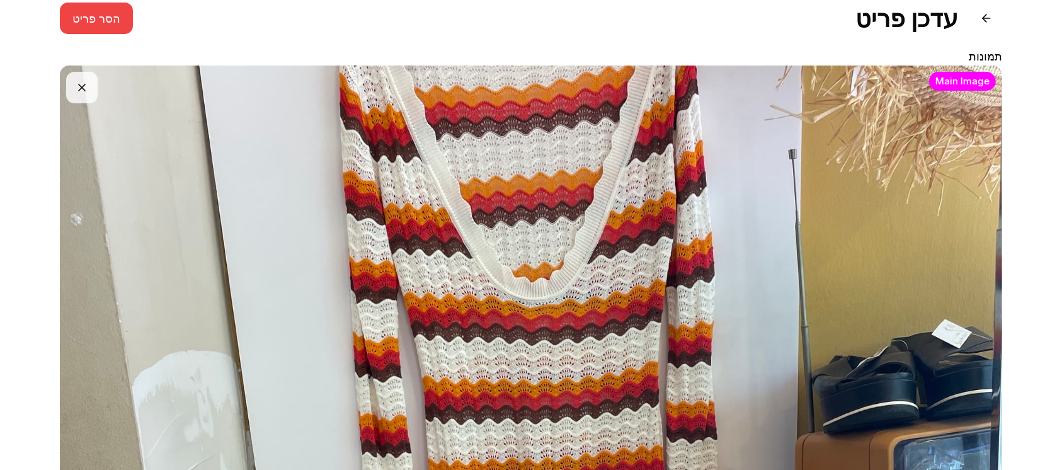
scroll to position [0, 0]
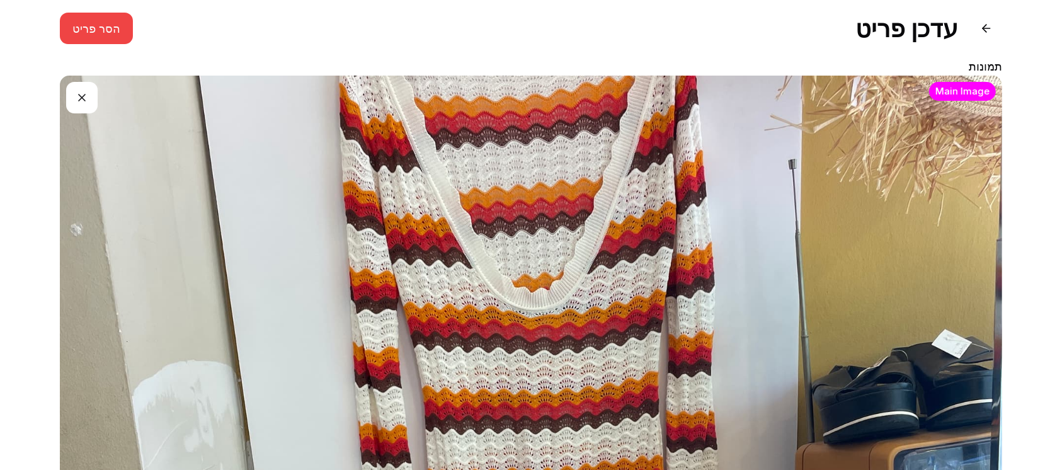
click at [86, 95] on button "button" at bounding box center [82, 98] width 32 height 32
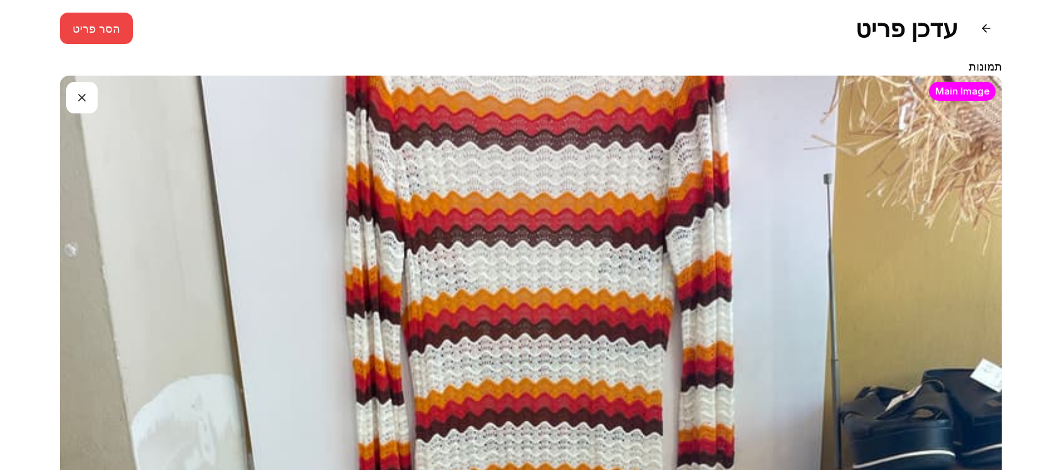
click at [95, 100] on button "button" at bounding box center [82, 98] width 32 height 32
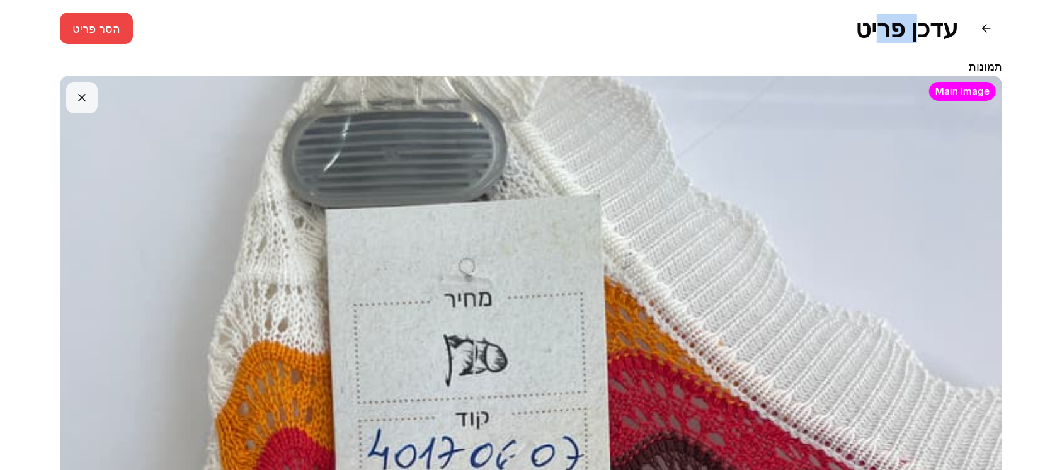
drag, startPoint x: 919, startPoint y: 37, endPoint x: 880, endPoint y: 36, distance: 39.7
click at [881, 36] on h1 "עדכן פריט" at bounding box center [907, 28] width 103 height 28
click at [880, 36] on h1 "עדכן פריט" at bounding box center [907, 28] width 103 height 28
click at [854, 30] on div "עדכן פריט הסר פריט" at bounding box center [531, 29] width 943 height 32
click at [989, 38] on button at bounding box center [987, 29] width 32 height 32
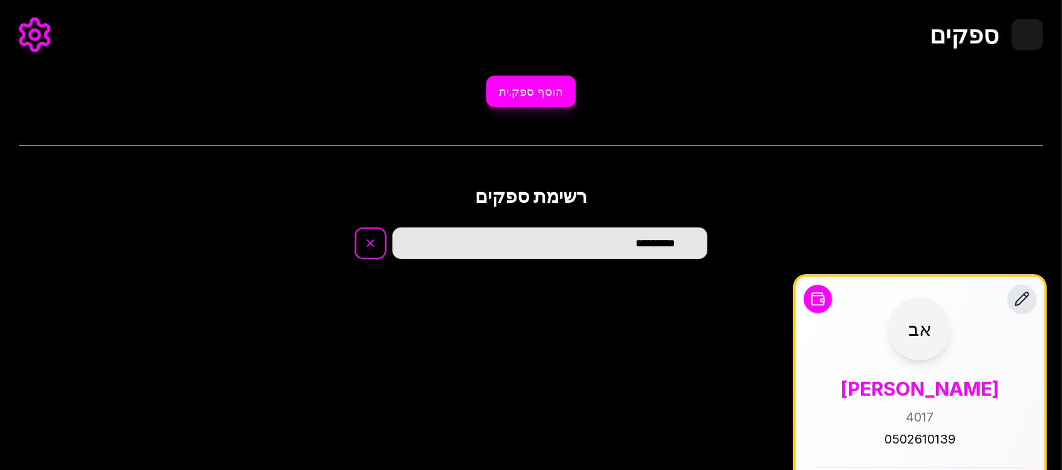
click at [1031, 34] on button "חזור לדף הבית" at bounding box center [1028, 35] width 32 height 32
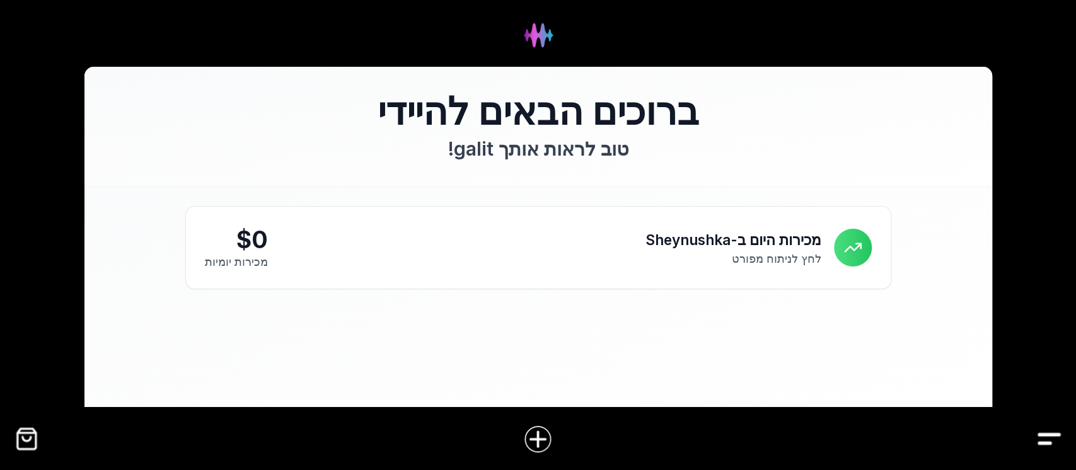
click at [786, 146] on p "טוב לראות אותך galit !" at bounding box center [538, 148] width 706 height 25
click at [439, 106] on h1 "ברוכים הבאים להיידי" at bounding box center [538, 111] width 706 height 38
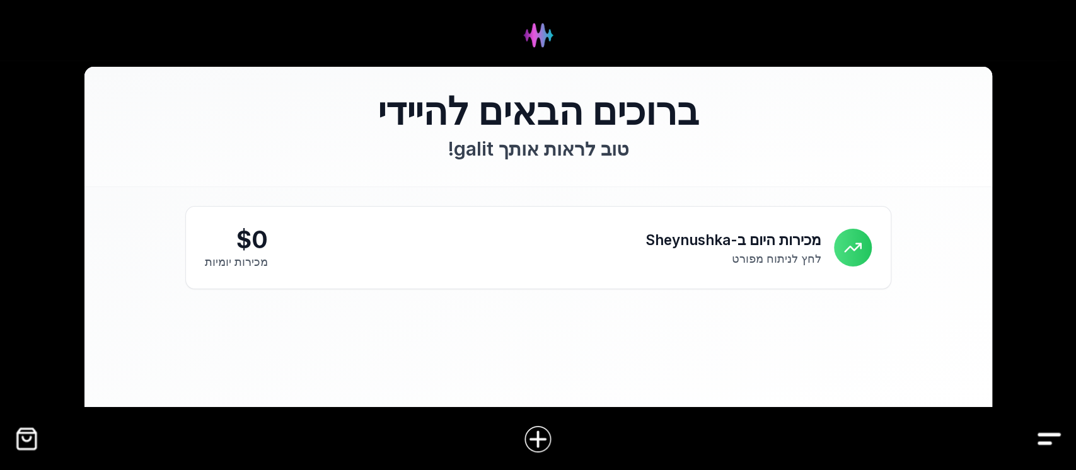
click at [430, 108] on h1 "ברוכים הבאים להיידי" at bounding box center [538, 111] width 706 height 38
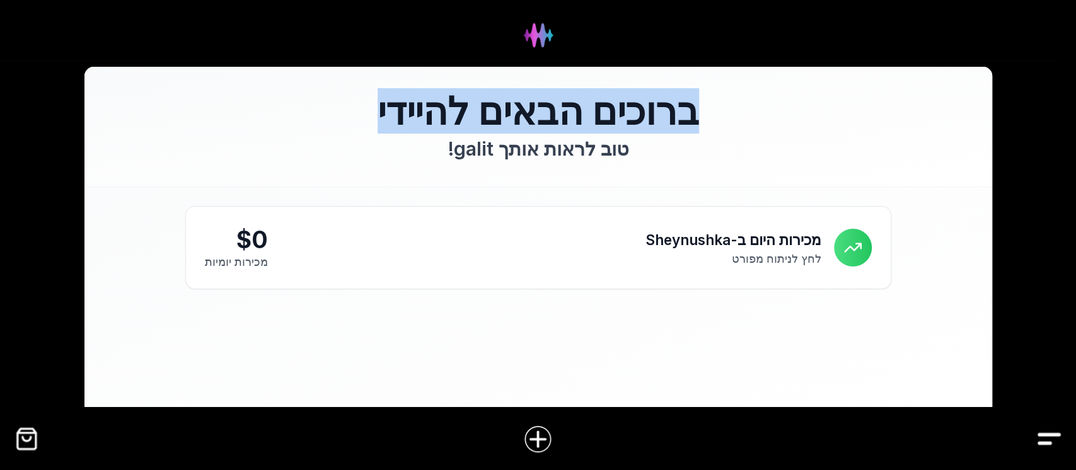
click at [430, 108] on h1 "ברוכים הבאים להיידי" at bounding box center [538, 111] width 706 height 38
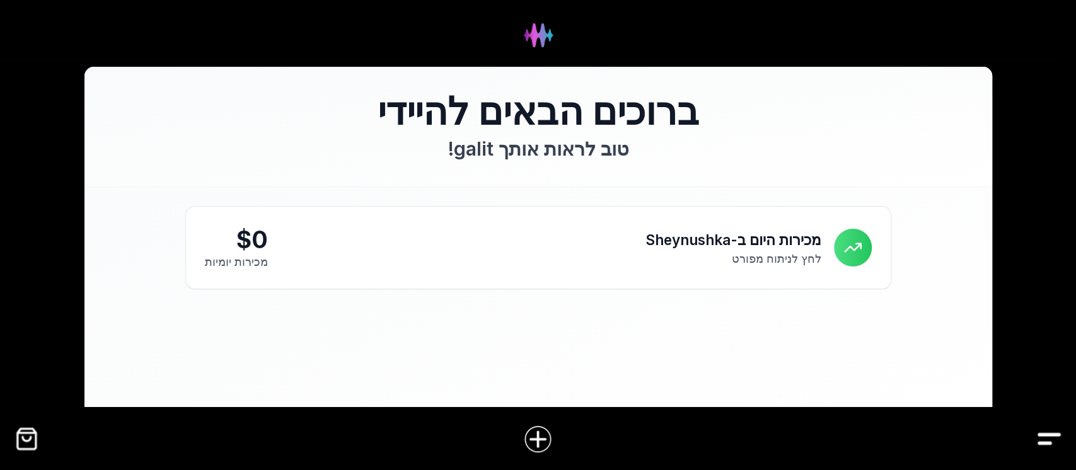
click at [430, 163] on div "ברוכים הבאים להיידי טוב לראות אותך galit !" at bounding box center [537, 127] width 907 height 120
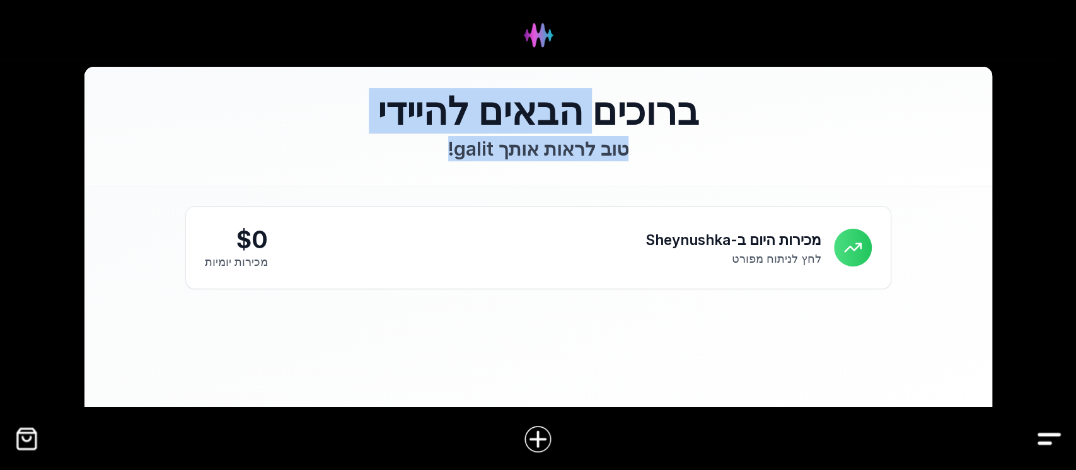
drag, startPoint x: 429, startPoint y: 147, endPoint x: 605, endPoint y: 125, distance: 177.8
click at [600, 129] on div "ברוכים הבאים להיידי טוב לראות אותך galit !" at bounding box center [538, 126] width 706 height 69
click at [605, 125] on h1 "ברוכים הבאים להיידי" at bounding box center [538, 111] width 706 height 38
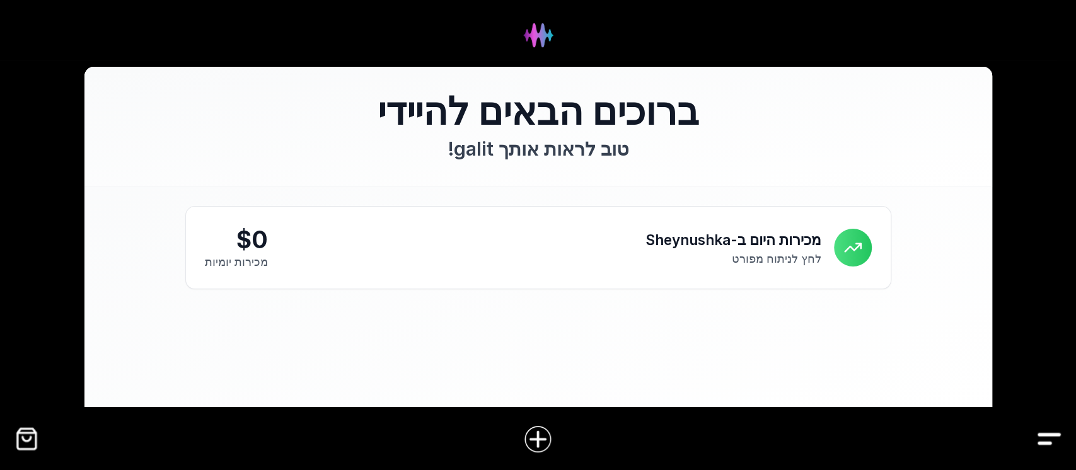
click at [647, 121] on h1 "ברוכים הבאים להיידי" at bounding box center [538, 111] width 706 height 38
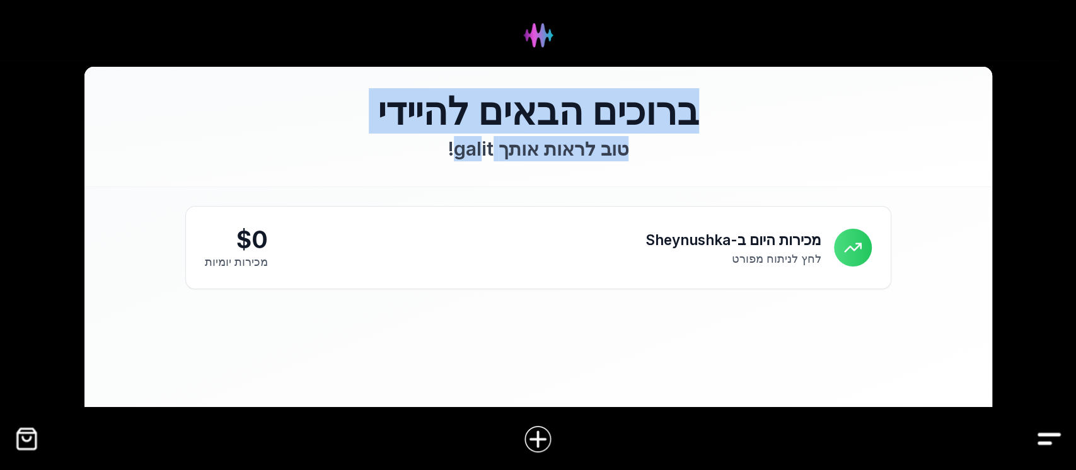
drag, startPoint x: 704, startPoint y: 121, endPoint x: 481, endPoint y: 137, distance: 223.7
click at [481, 137] on div "ברוכים הבאים להיידי טוב לראות אותך galit !" at bounding box center [538, 126] width 706 height 69
click at [483, 125] on h1 "ברוכים הבאים להיידי" at bounding box center [538, 111] width 706 height 38
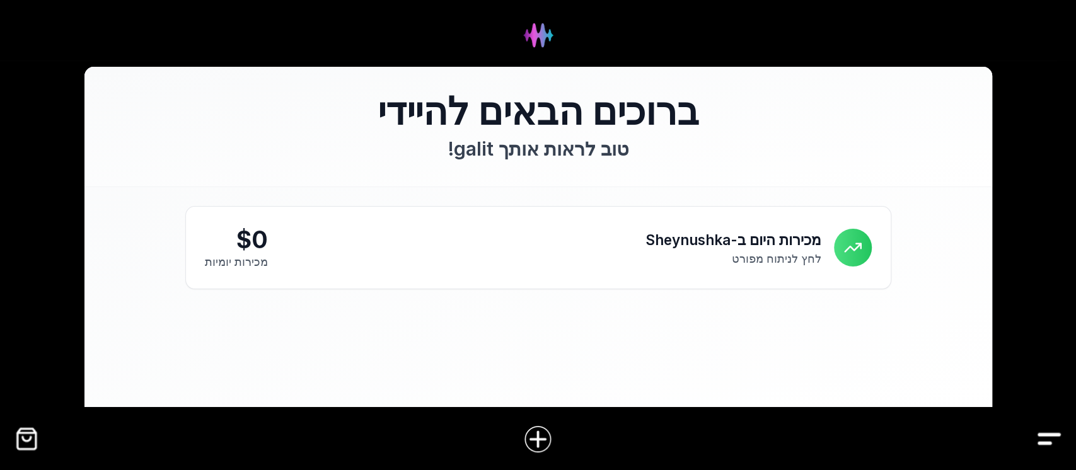
click at [372, 135] on div "ברוכים הבאים להיידי טוב לראות אותך galit !" at bounding box center [538, 126] width 706 height 69
click at [1049, 449] on img "Drawer" at bounding box center [1049, 439] width 28 height 28
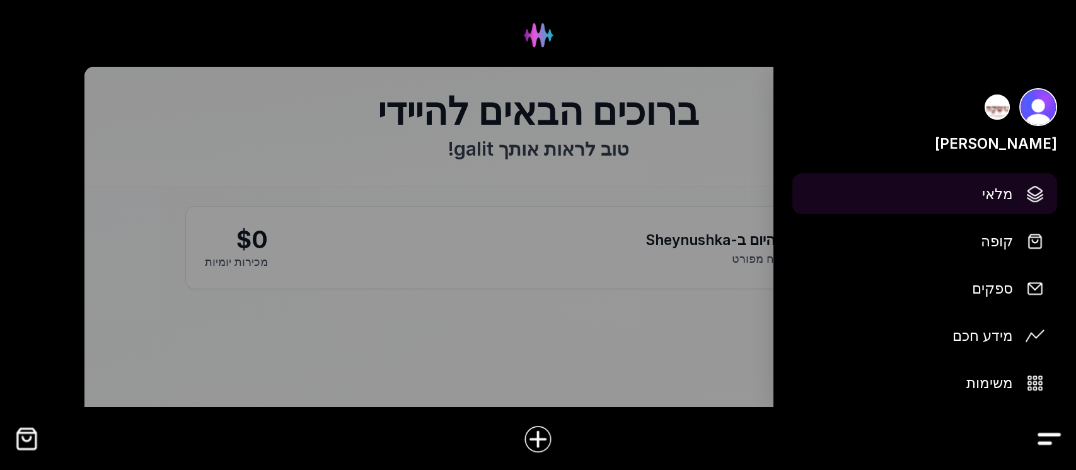
click at [1010, 181] on link "מלאי" at bounding box center [924, 193] width 265 height 41
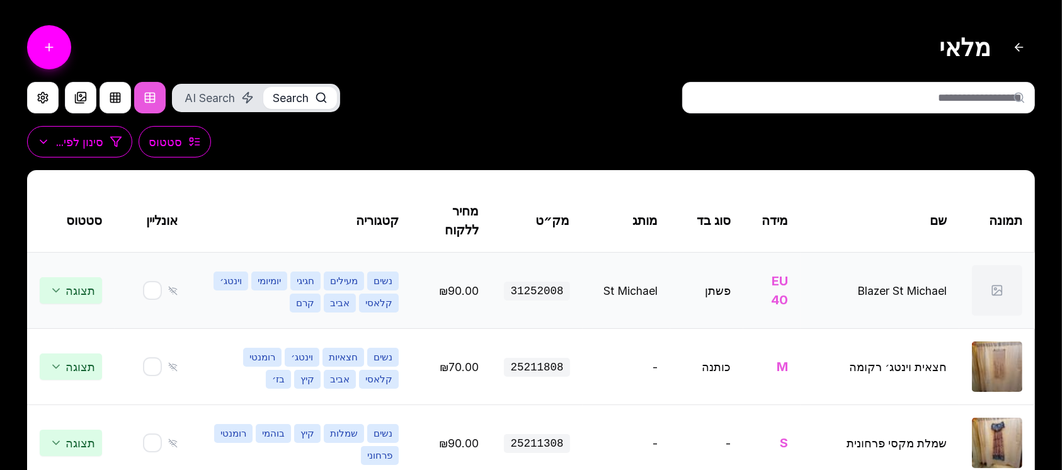
click at [966, 312] on td at bounding box center [998, 291] width 76 height 76
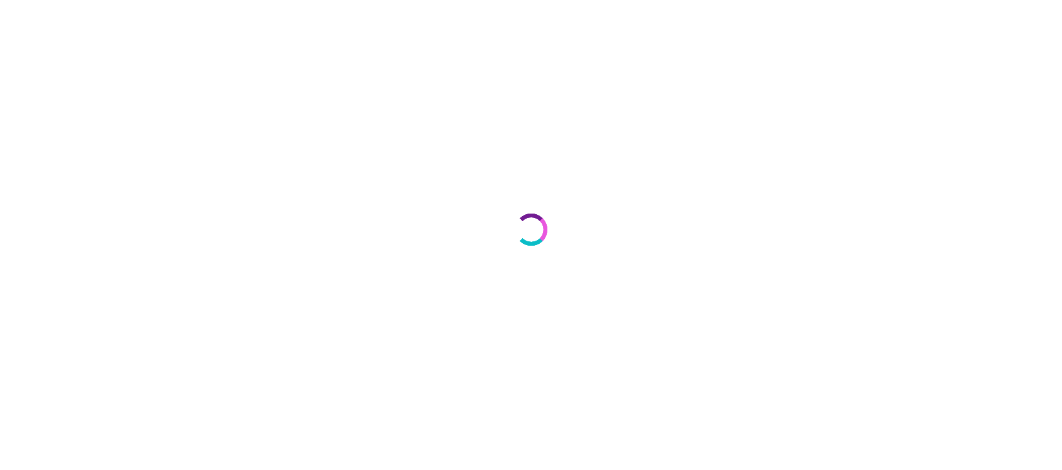
select select "***"
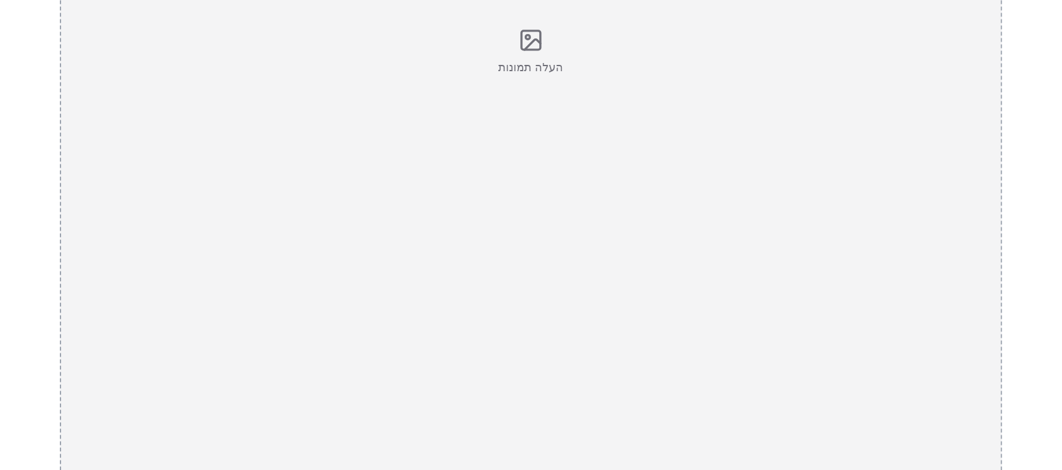
scroll to position [336, 0]
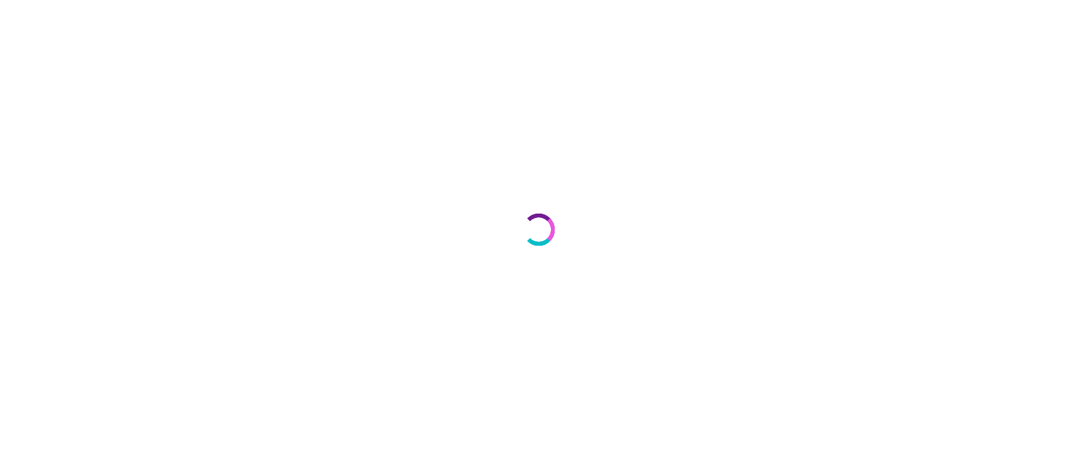
select select "***"
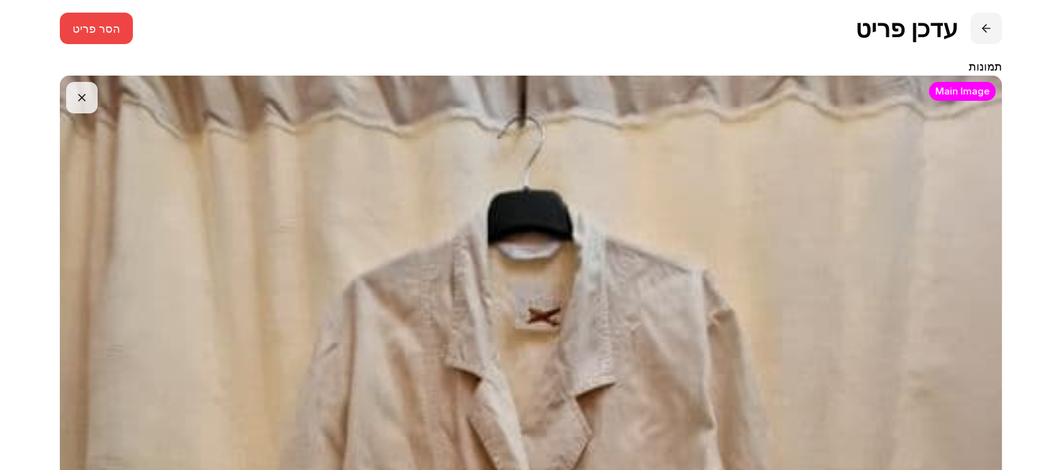
click at [988, 25] on button at bounding box center [987, 29] width 32 height 32
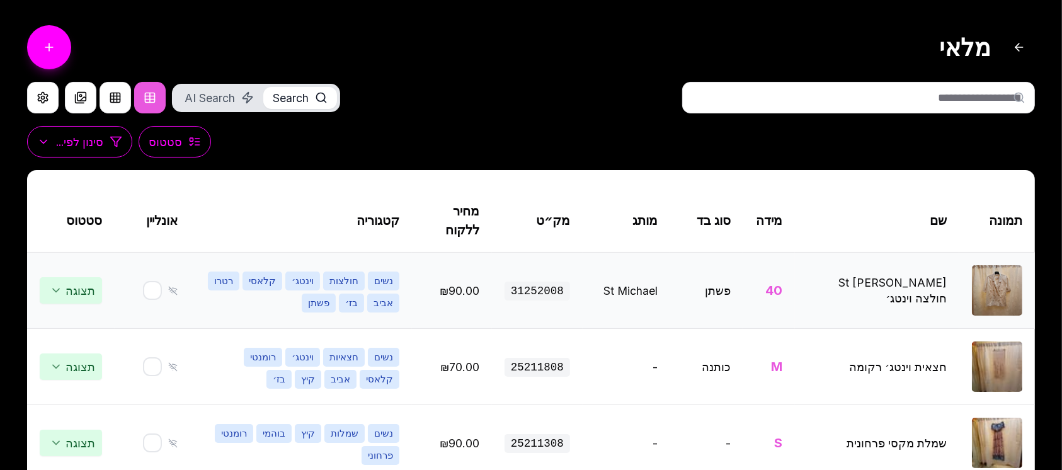
click at [936, 310] on td "St [PERSON_NAME] חולצה וינטג׳" at bounding box center [877, 291] width 164 height 76
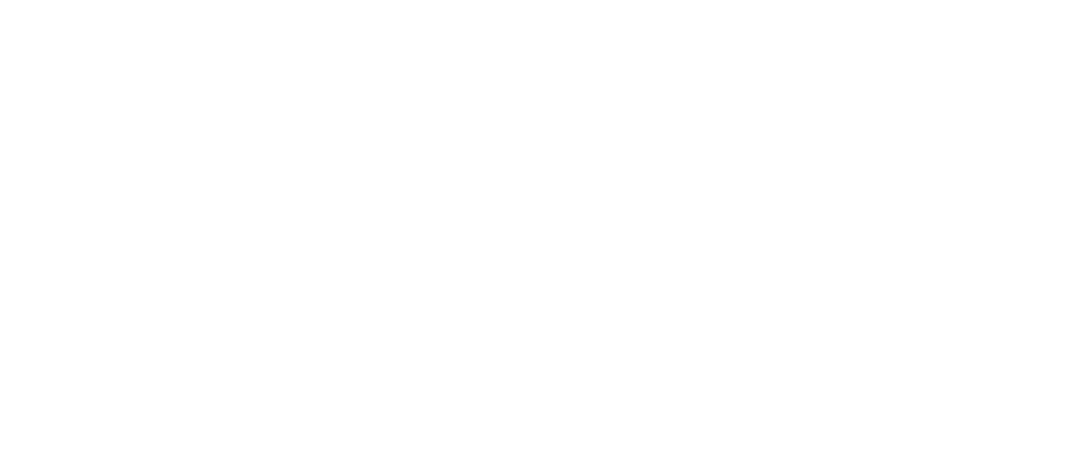
select select "***"
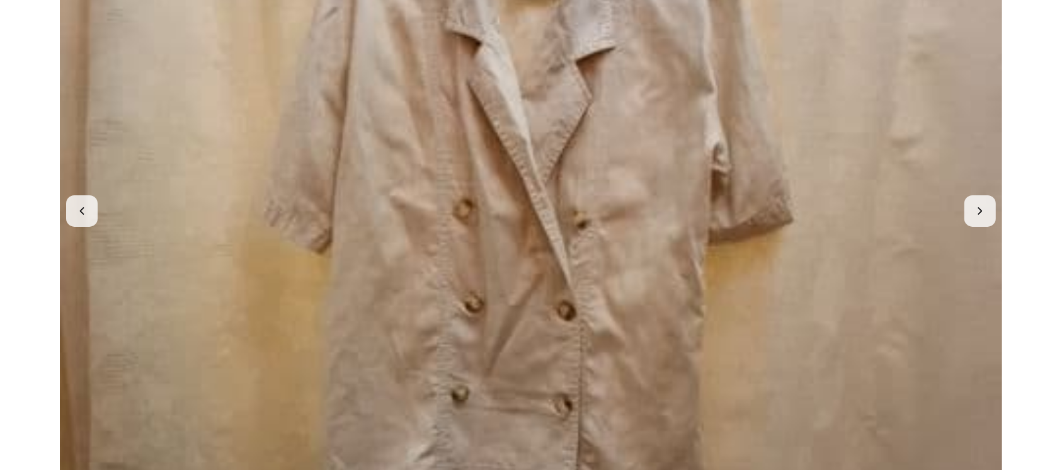
scroll to position [672, 0]
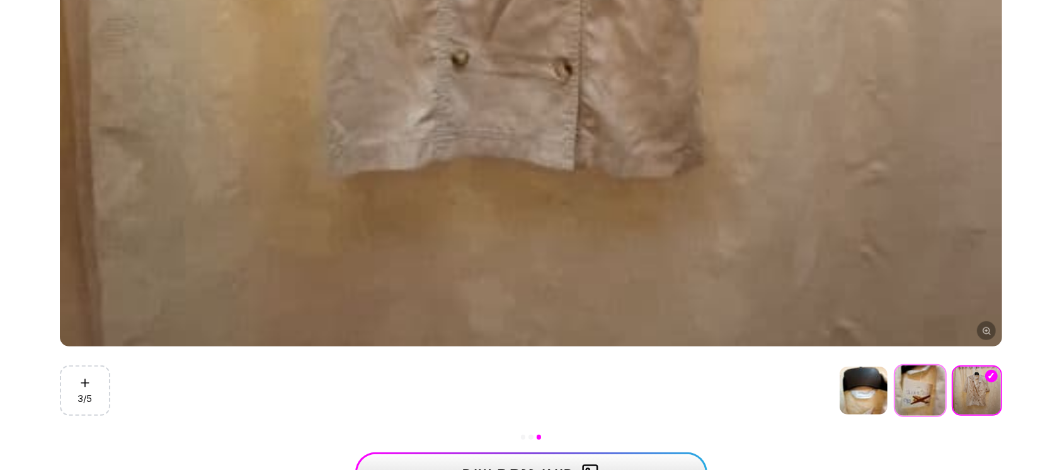
click at [921, 389] on img at bounding box center [920, 390] width 50 height 50
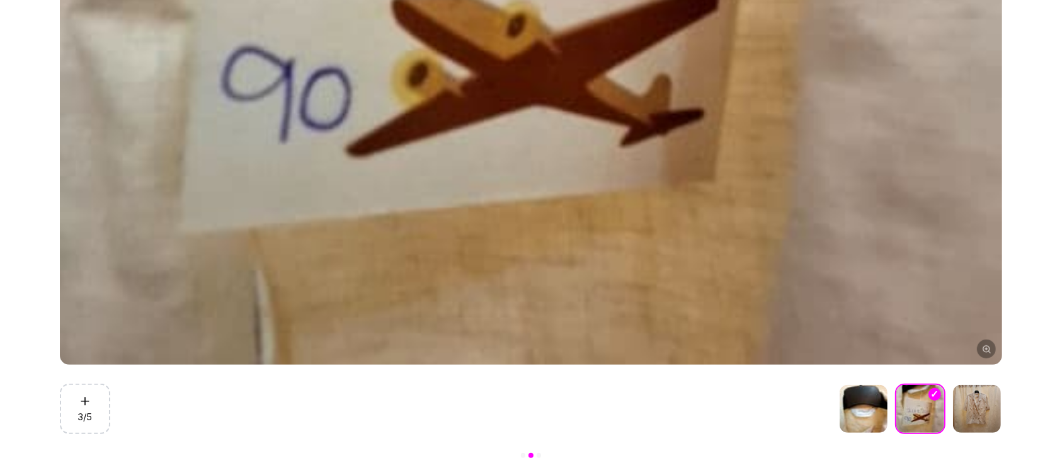
scroll to position [756, 0]
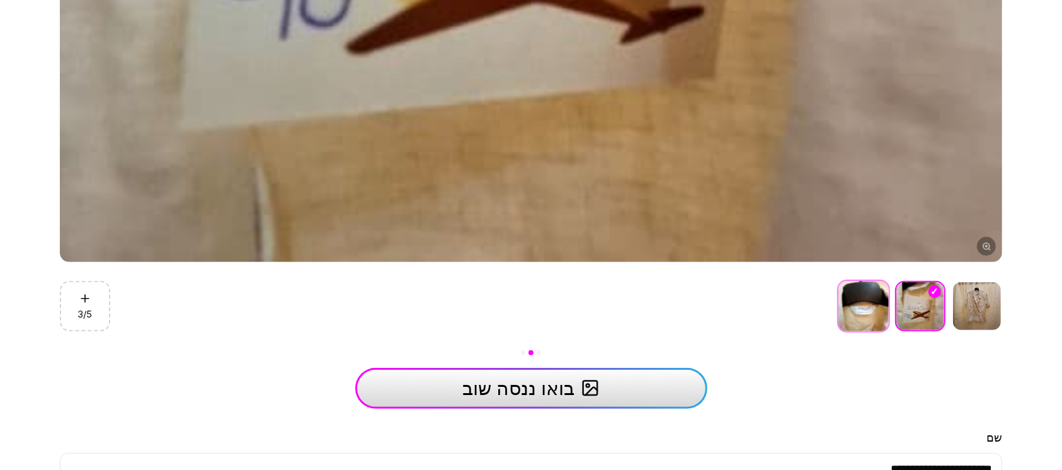
click at [873, 313] on img at bounding box center [864, 306] width 50 height 50
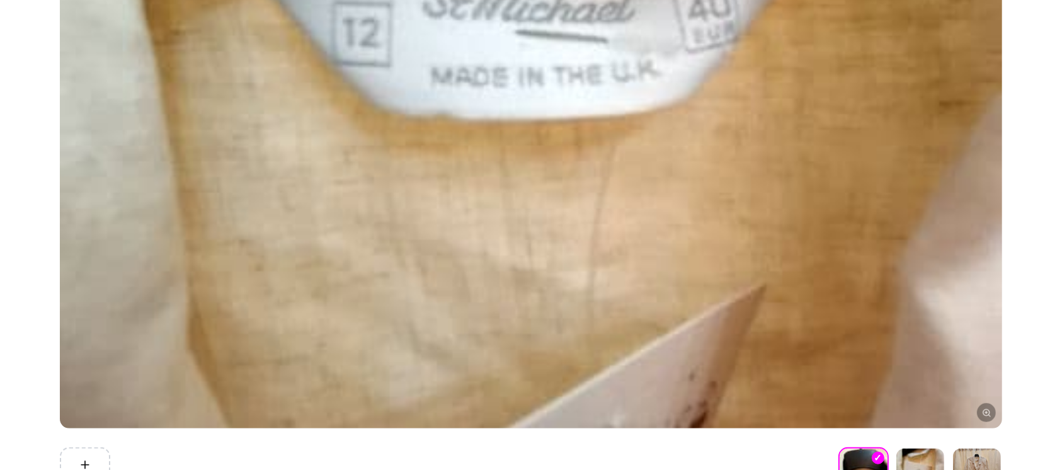
scroll to position [672, 0]
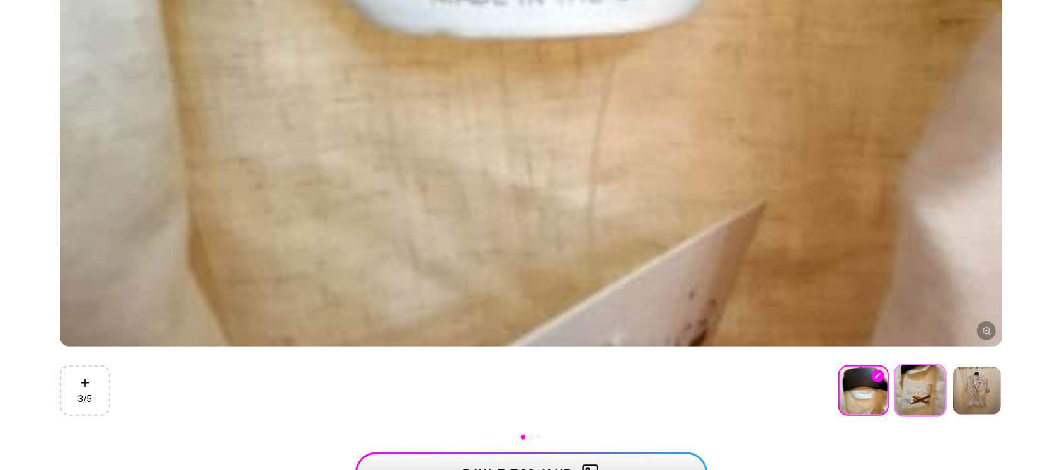
click at [931, 391] on img at bounding box center [920, 390] width 50 height 50
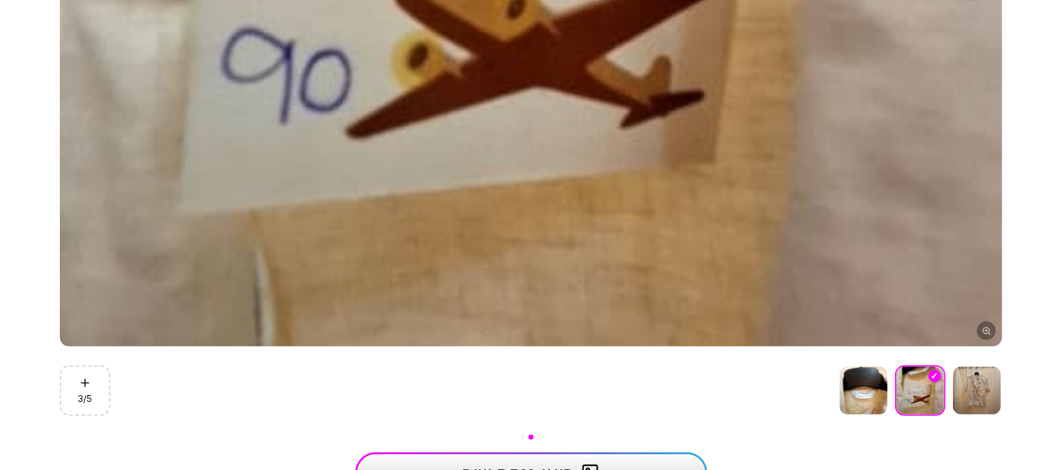
click at [1003, 389] on div "**********" at bounding box center [531, 443] width 968 height 2231
click at [981, 389] on img at bounding box center [977, 390] width 50 height 50
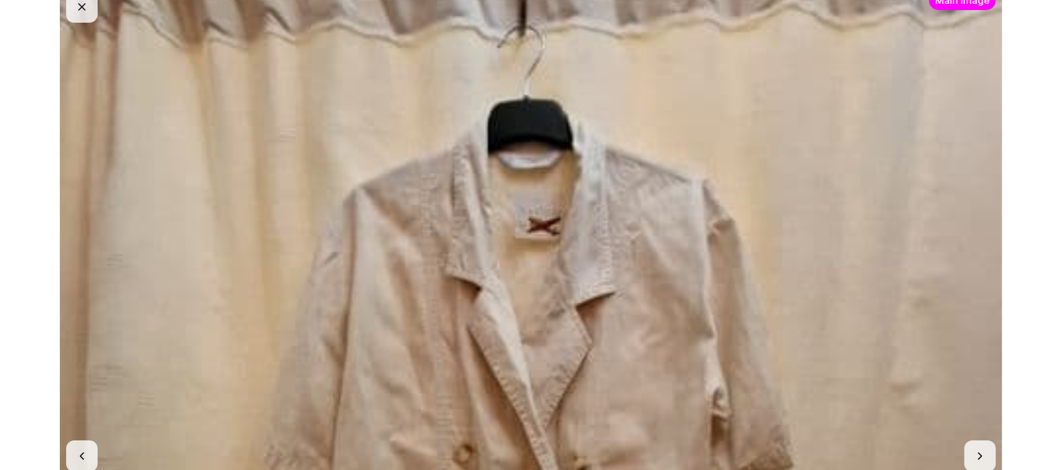
scroll to position [0, 0]
